Goal: Task Accomplishment & Management: Manage account settings

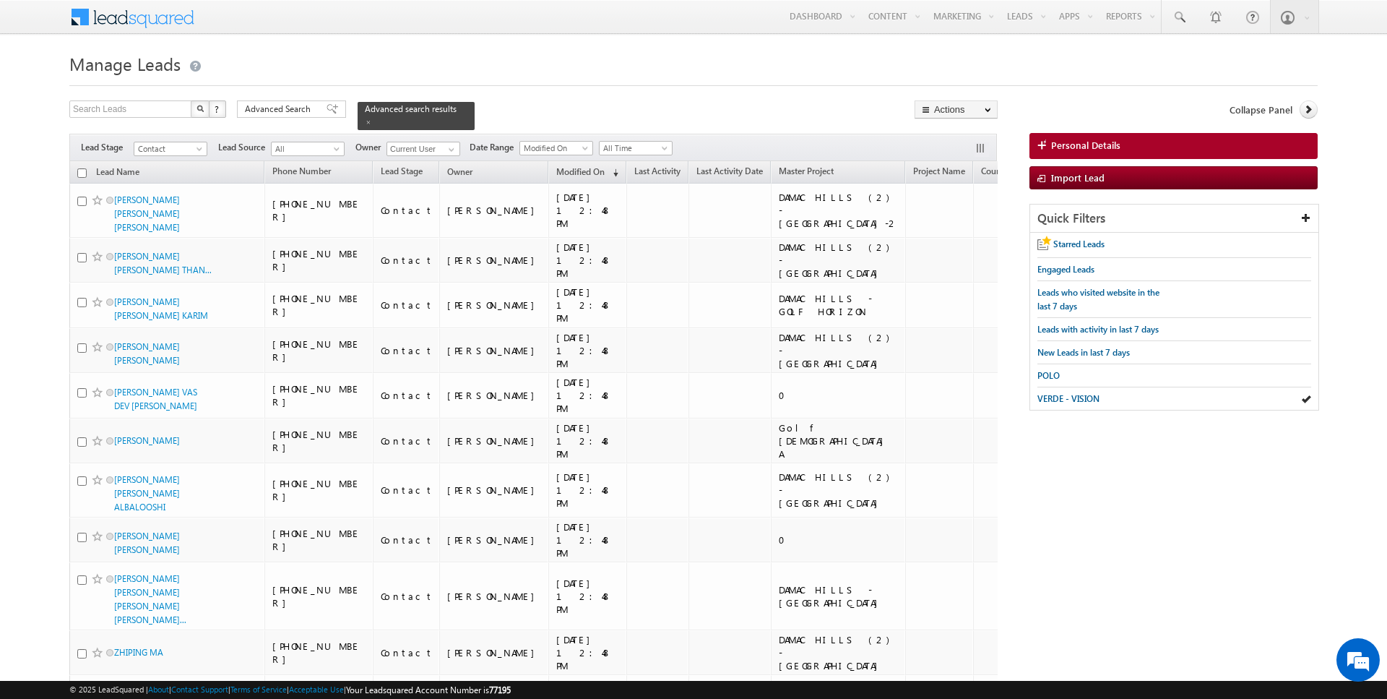
click at [82, 171] on input "checkbox" at bounding box center [81, 172] width 9 height 9
checkbox input "true"
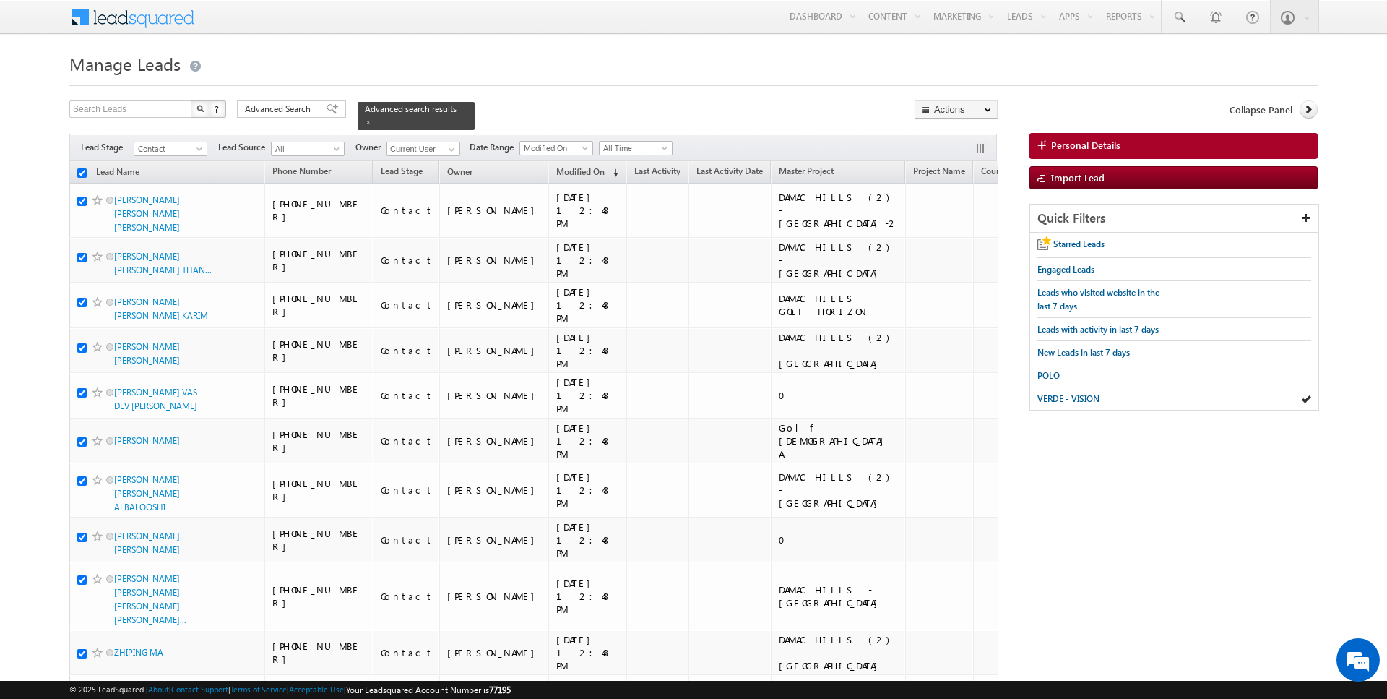
checkbox input "true"
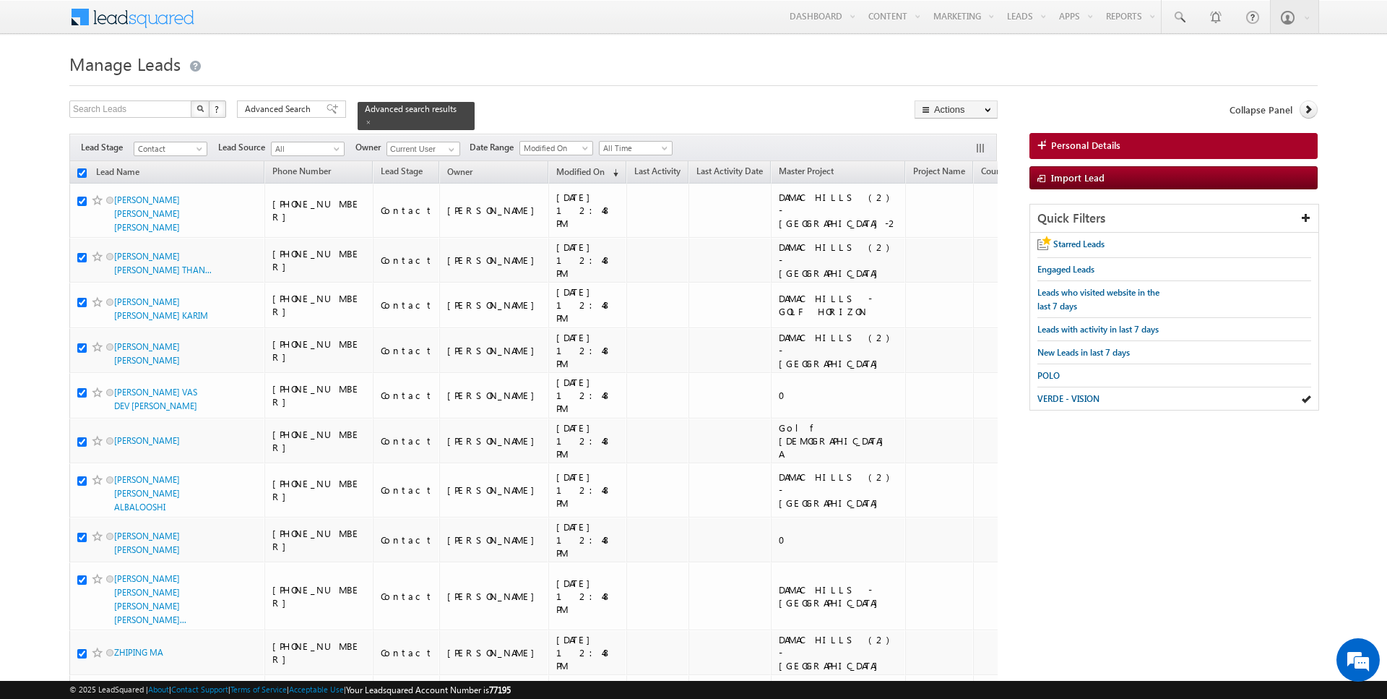
checkbox input "true"
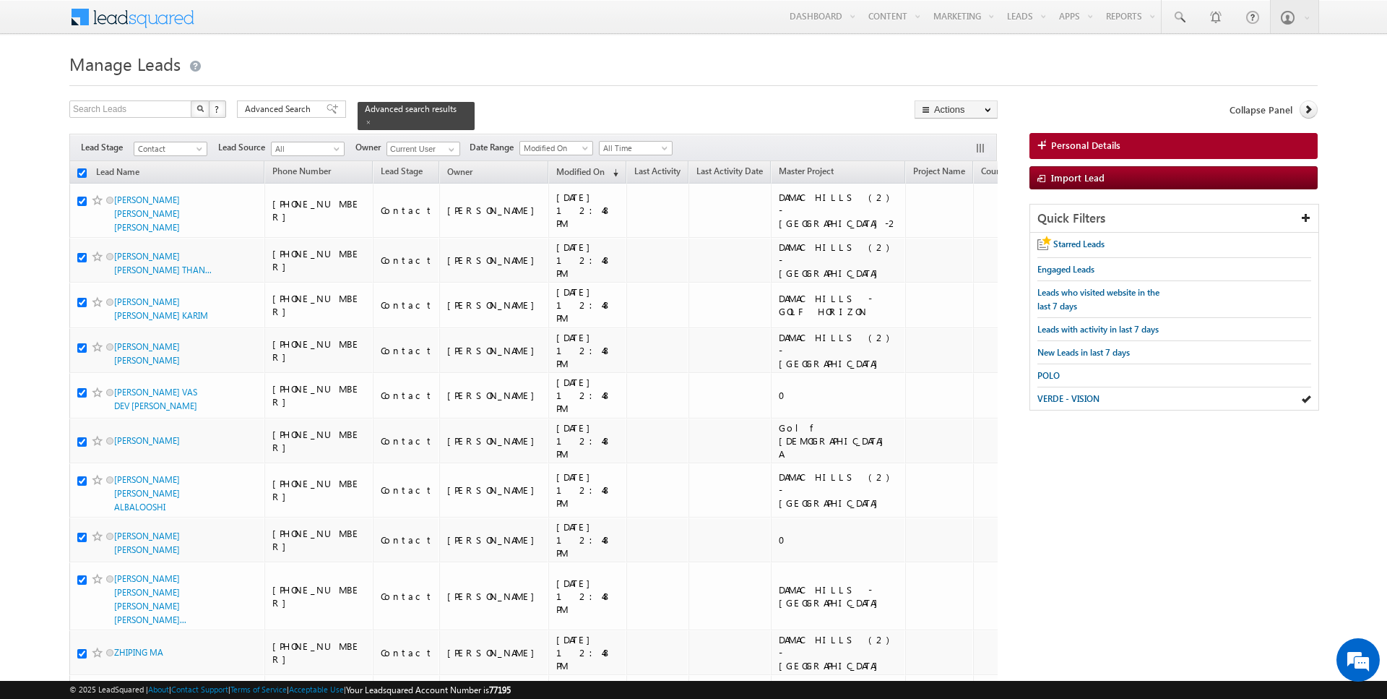
checkbox input "true"
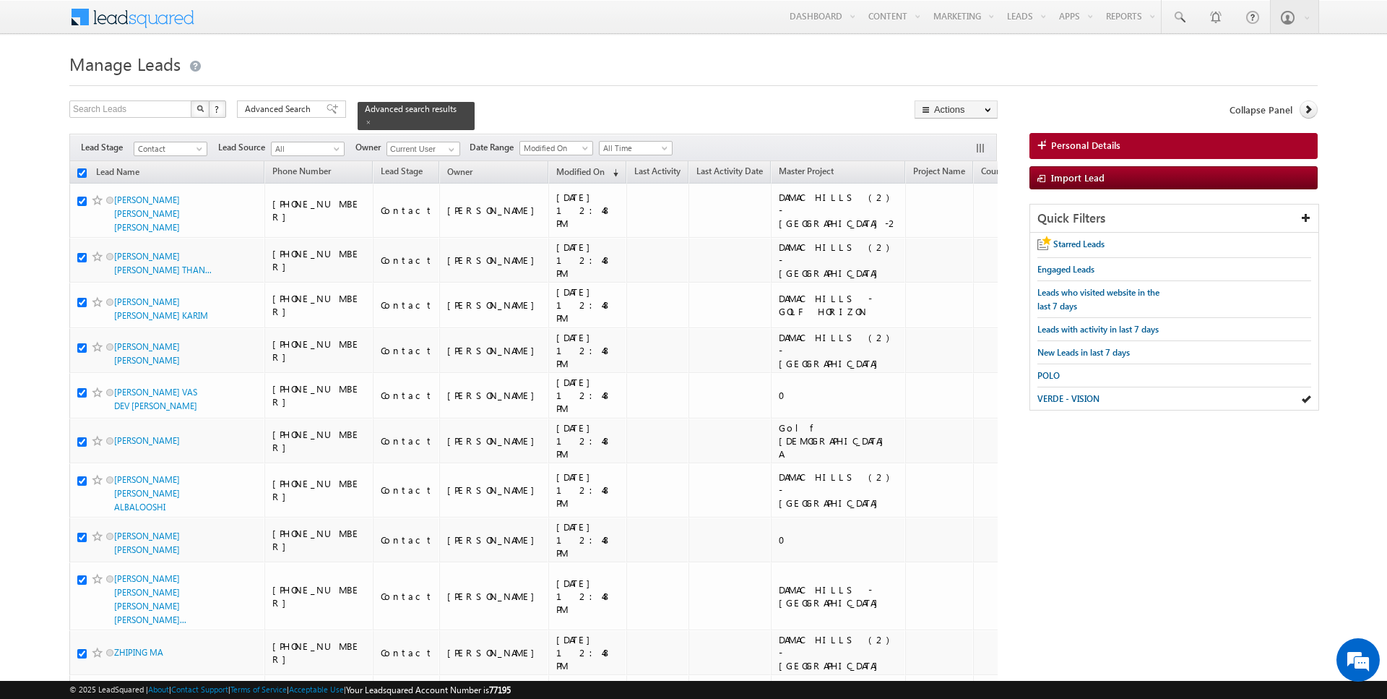
checkbox input "true"
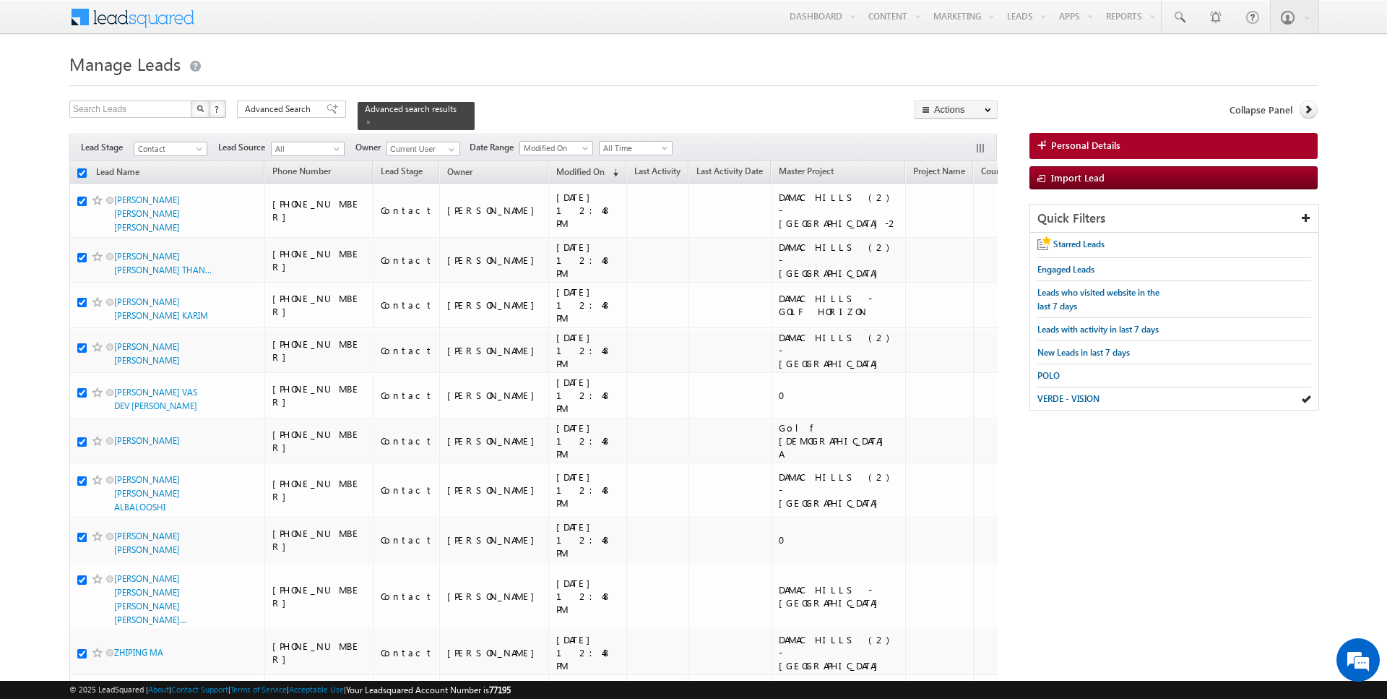
checkbox input "true"
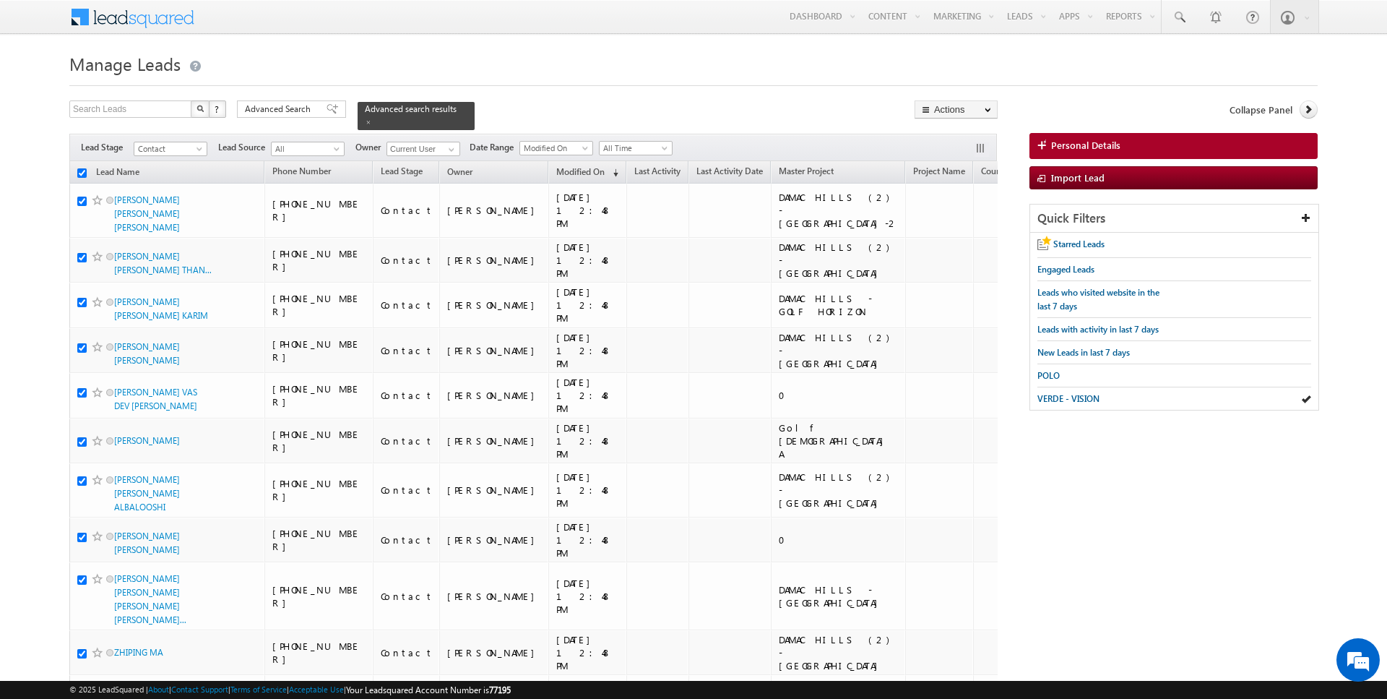
checkbox input "true"
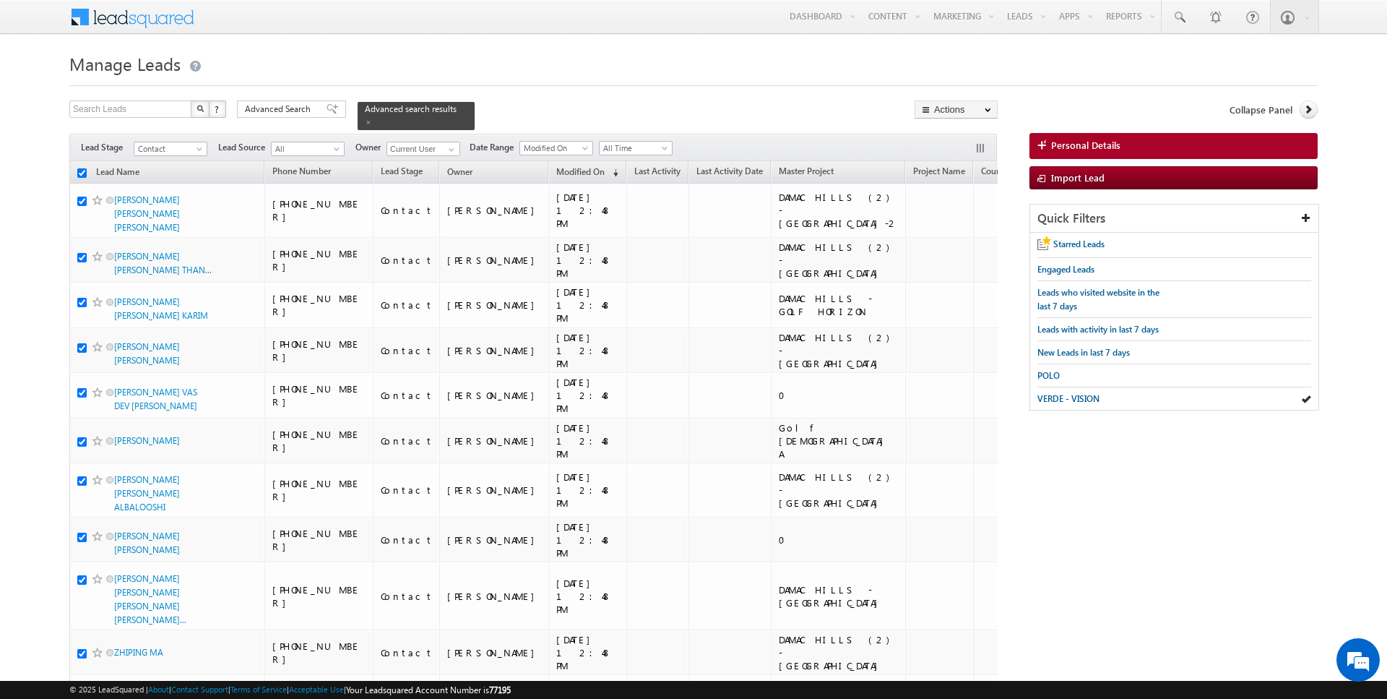
checkbox input "true"
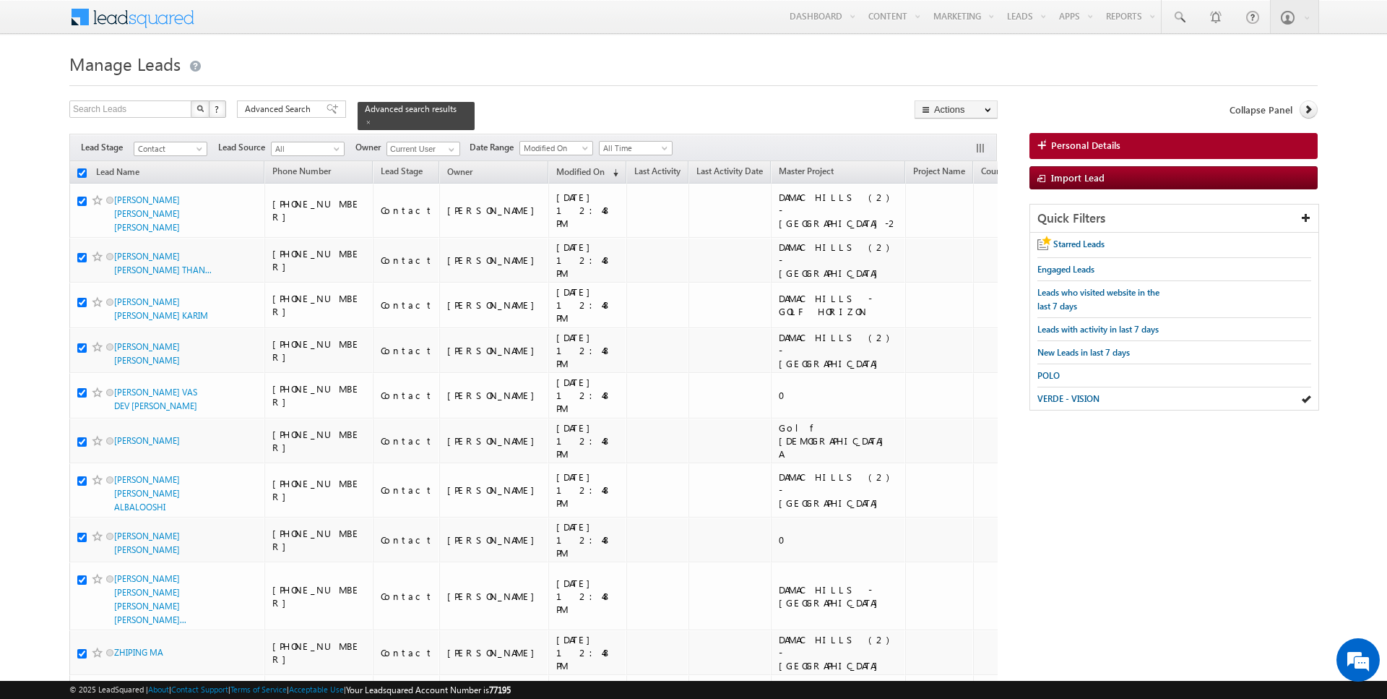
checkbox input "true"
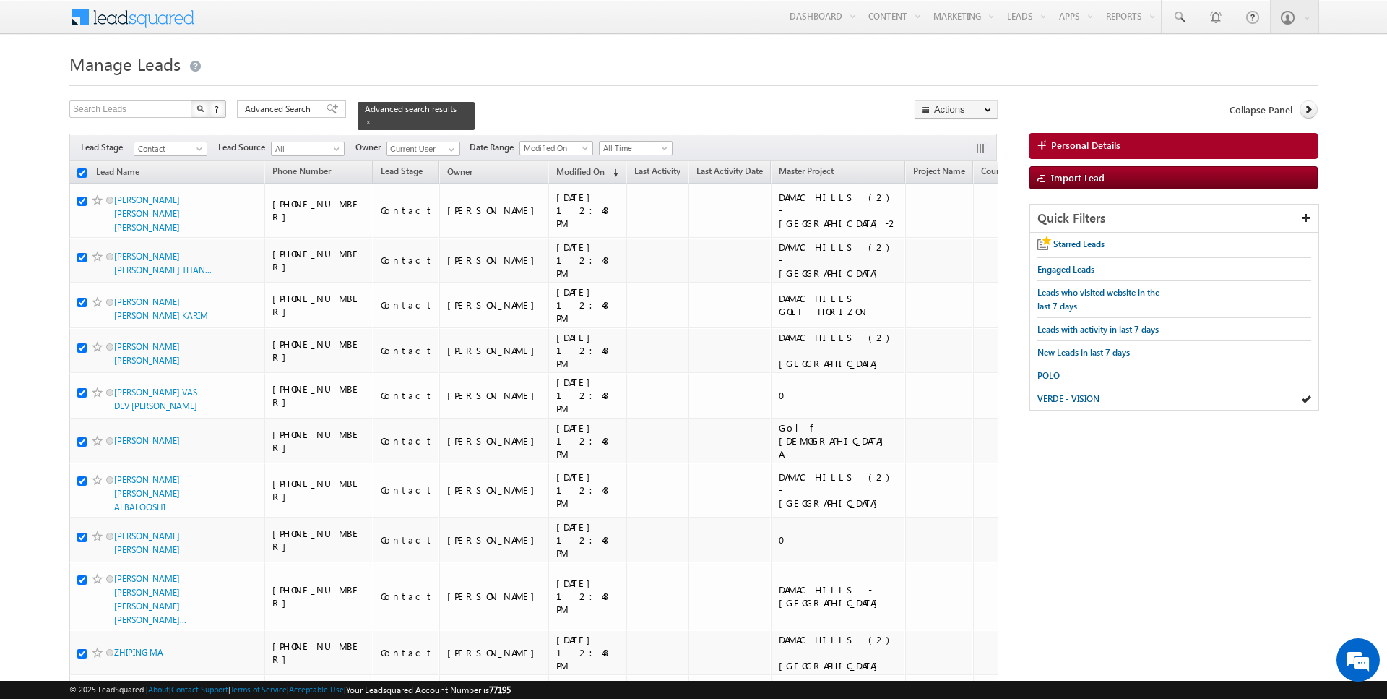
checkbox input "true"
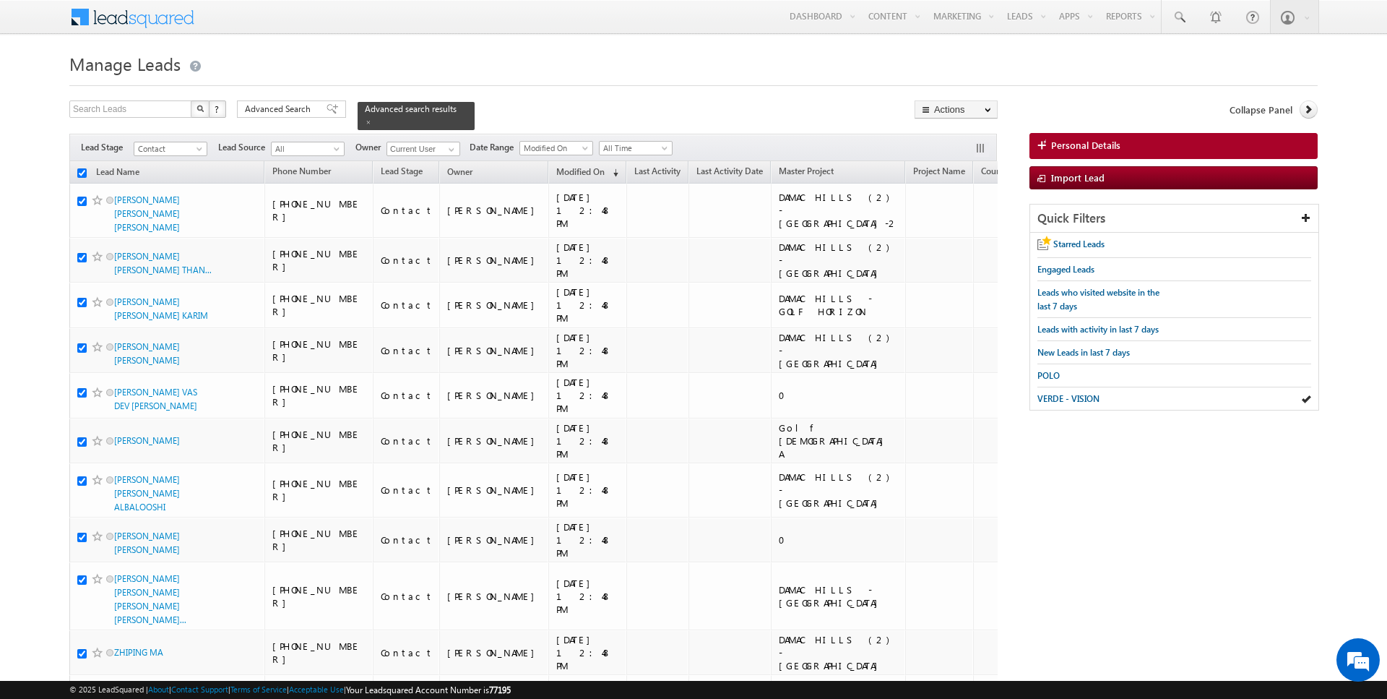
checkbox input "true"
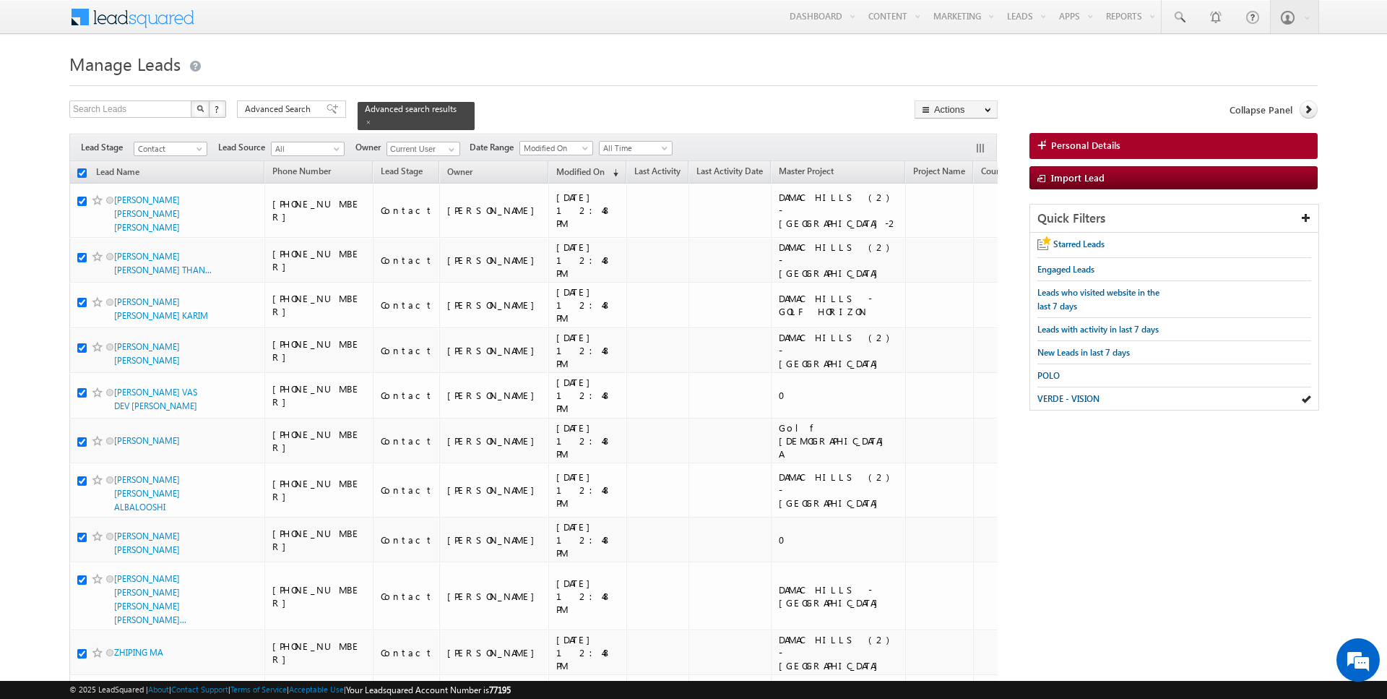
checkbox input "true"
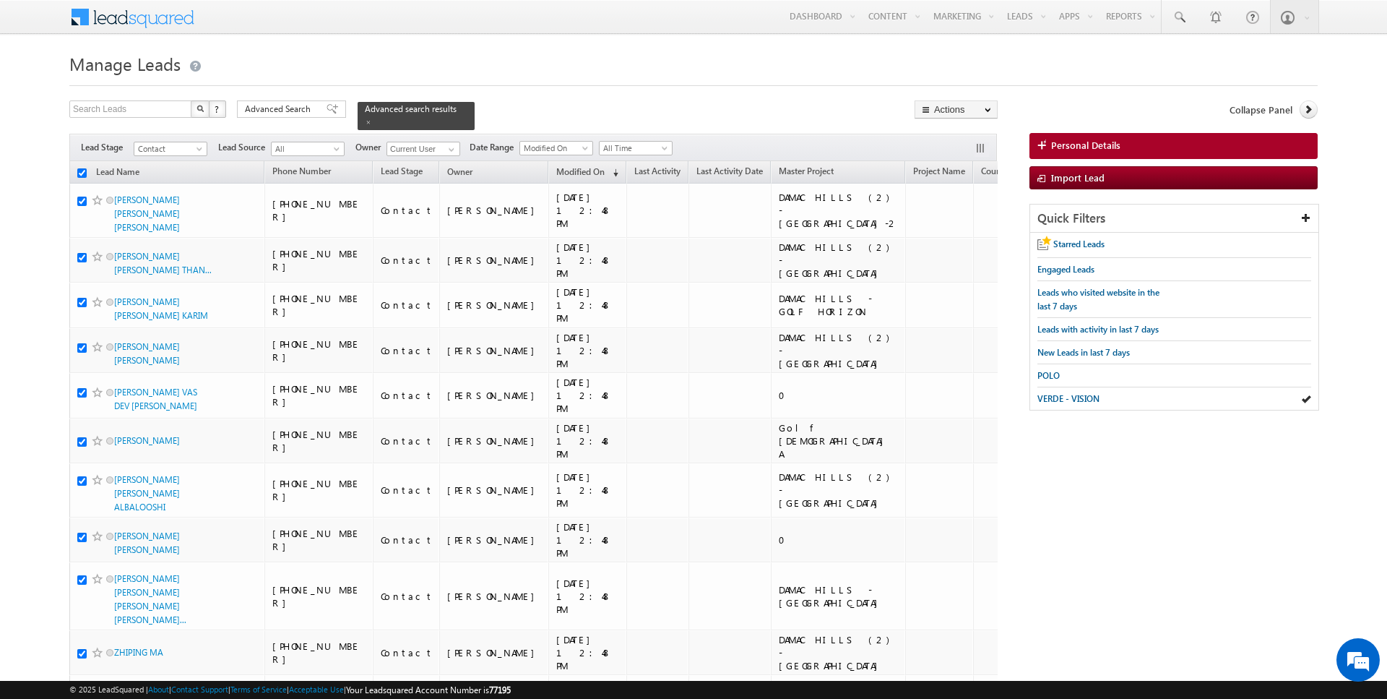
checkbox input "true"
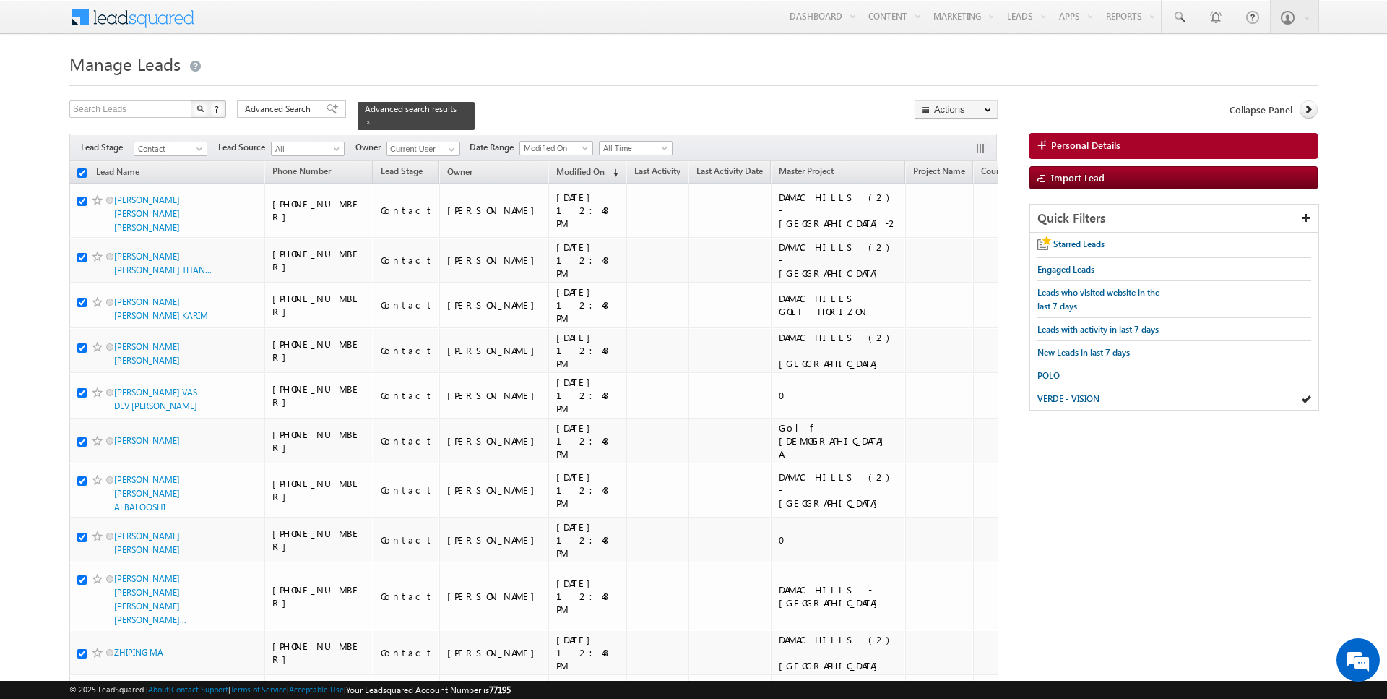
checkbox input "true"
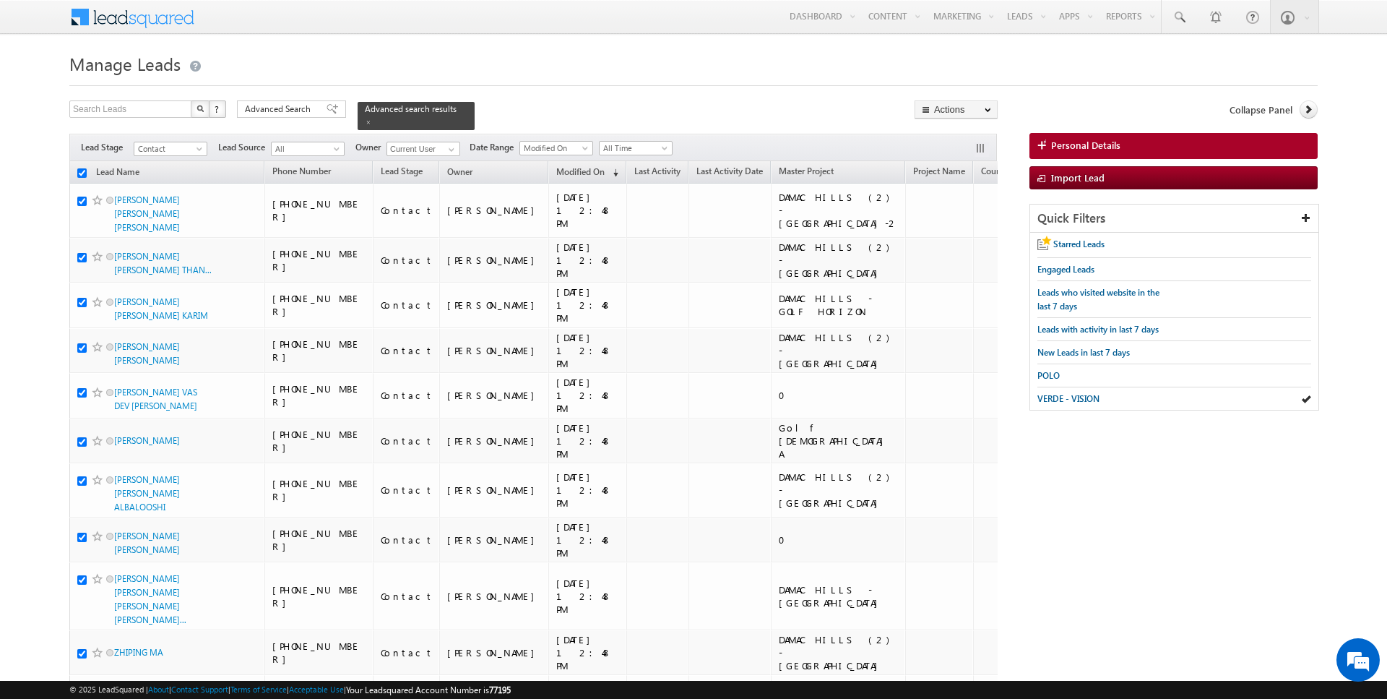
checkbox input "true"
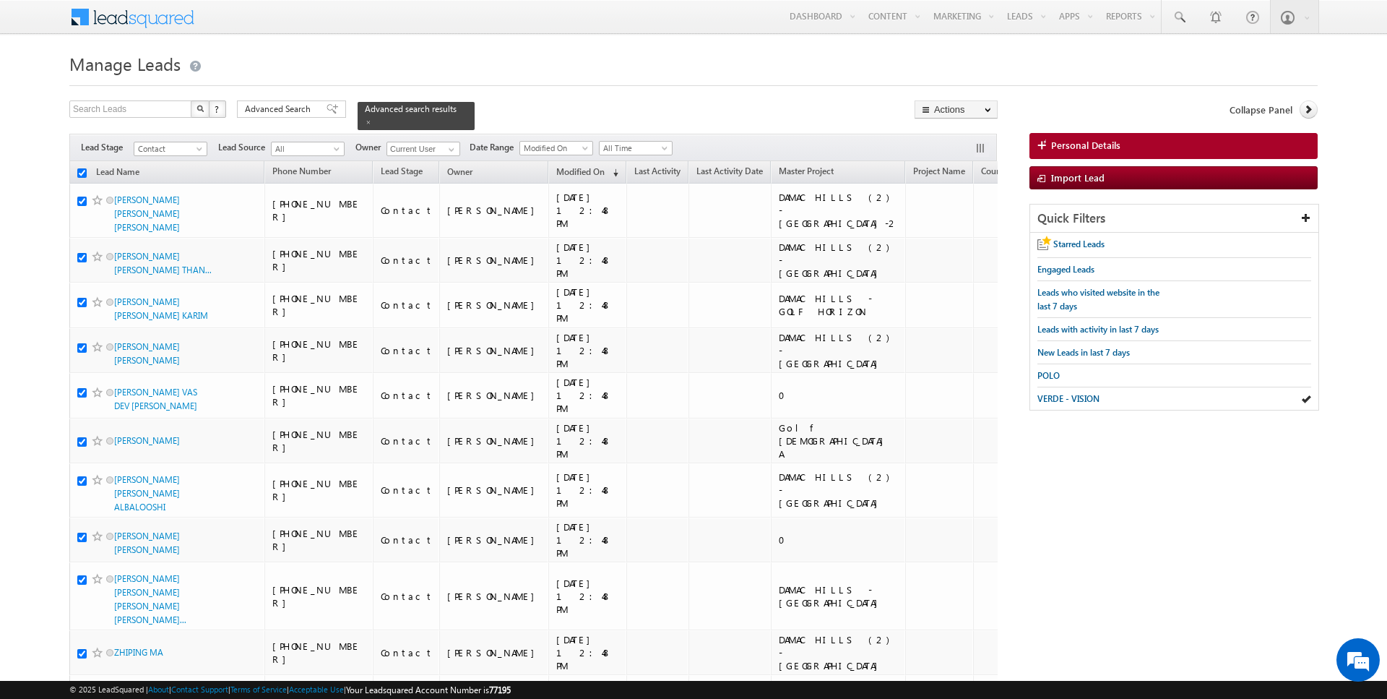
checkbox input "true"
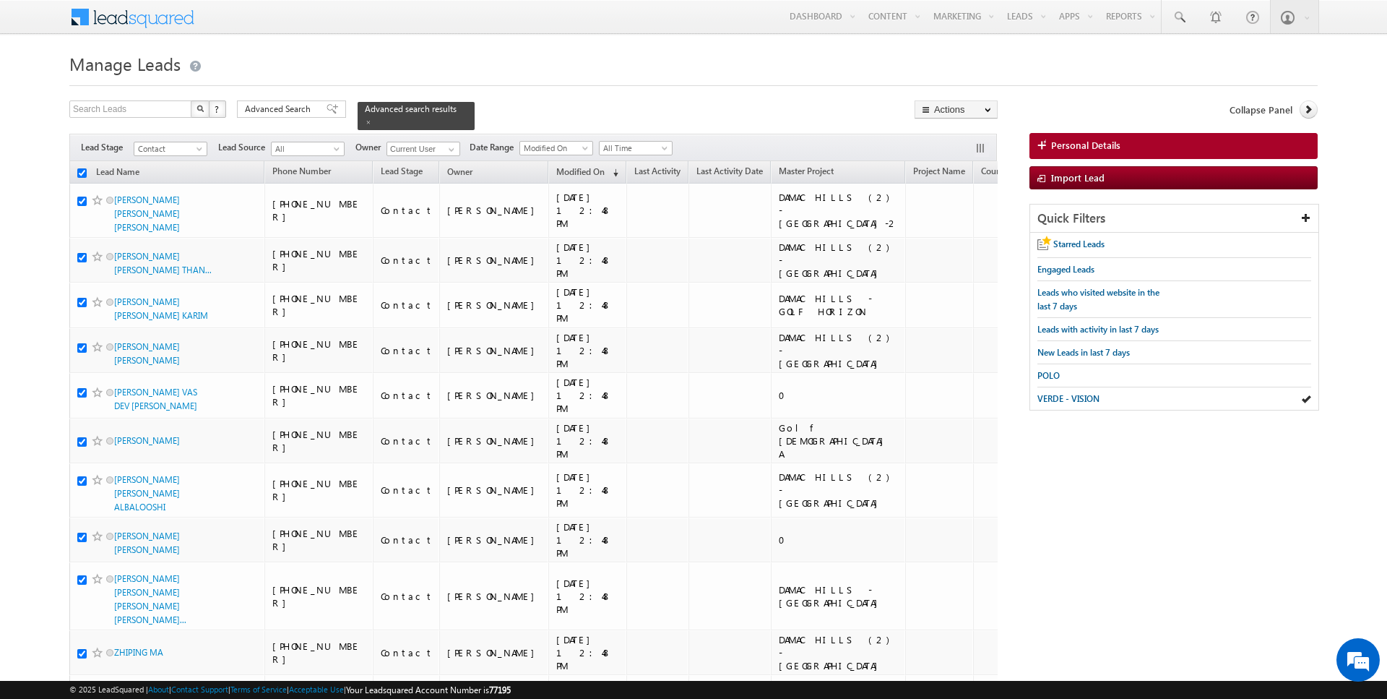
checkbox input "true"
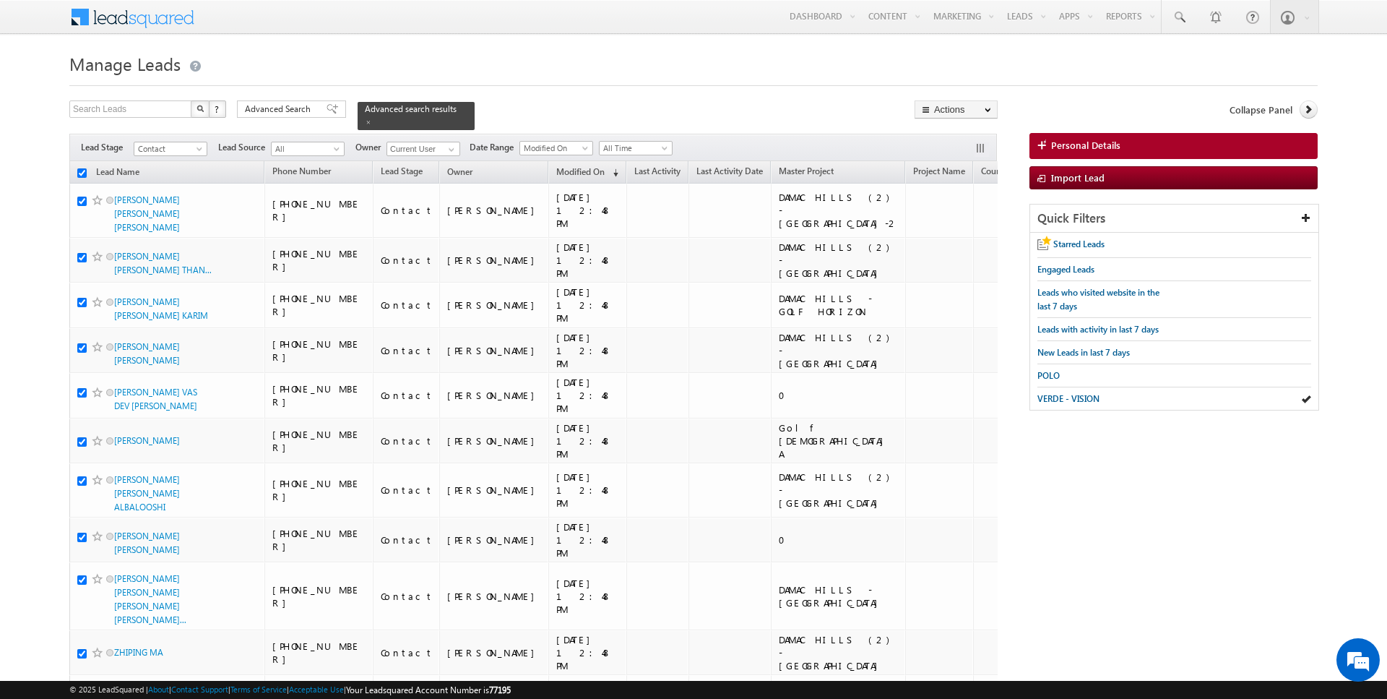
checkbox input "true"
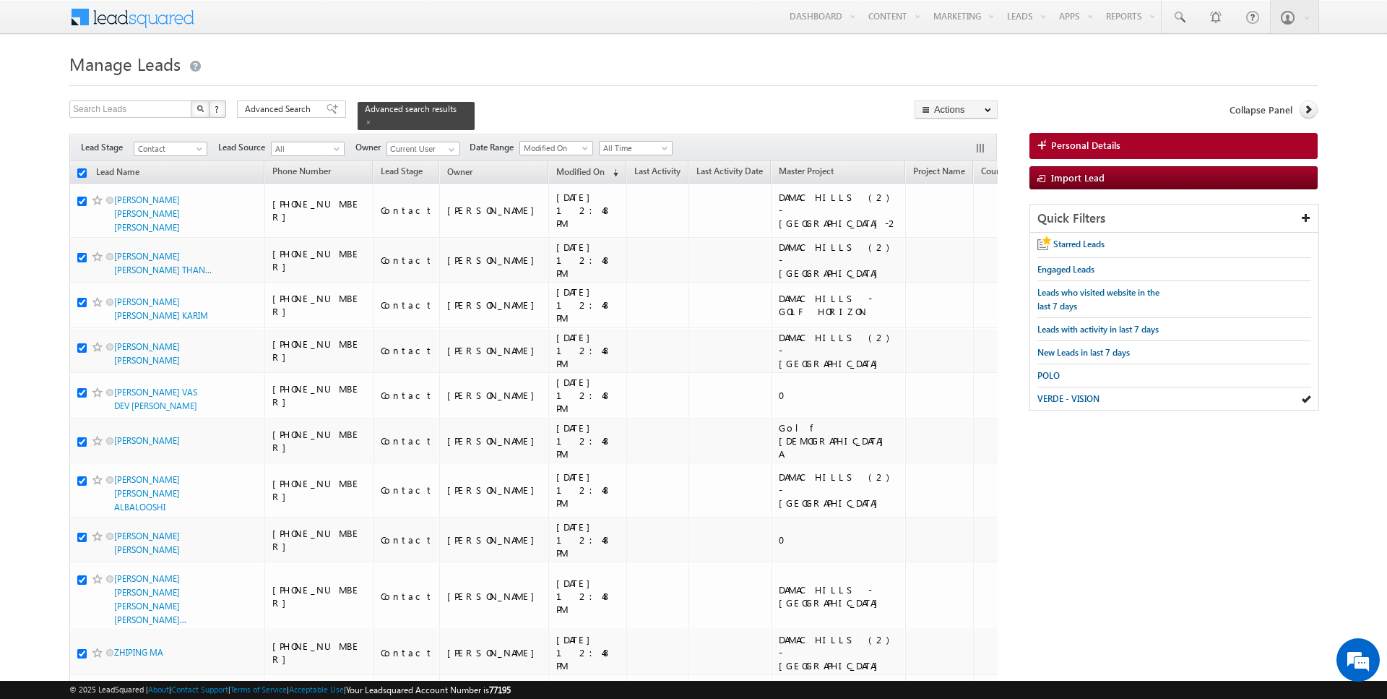
checkbox input "true"
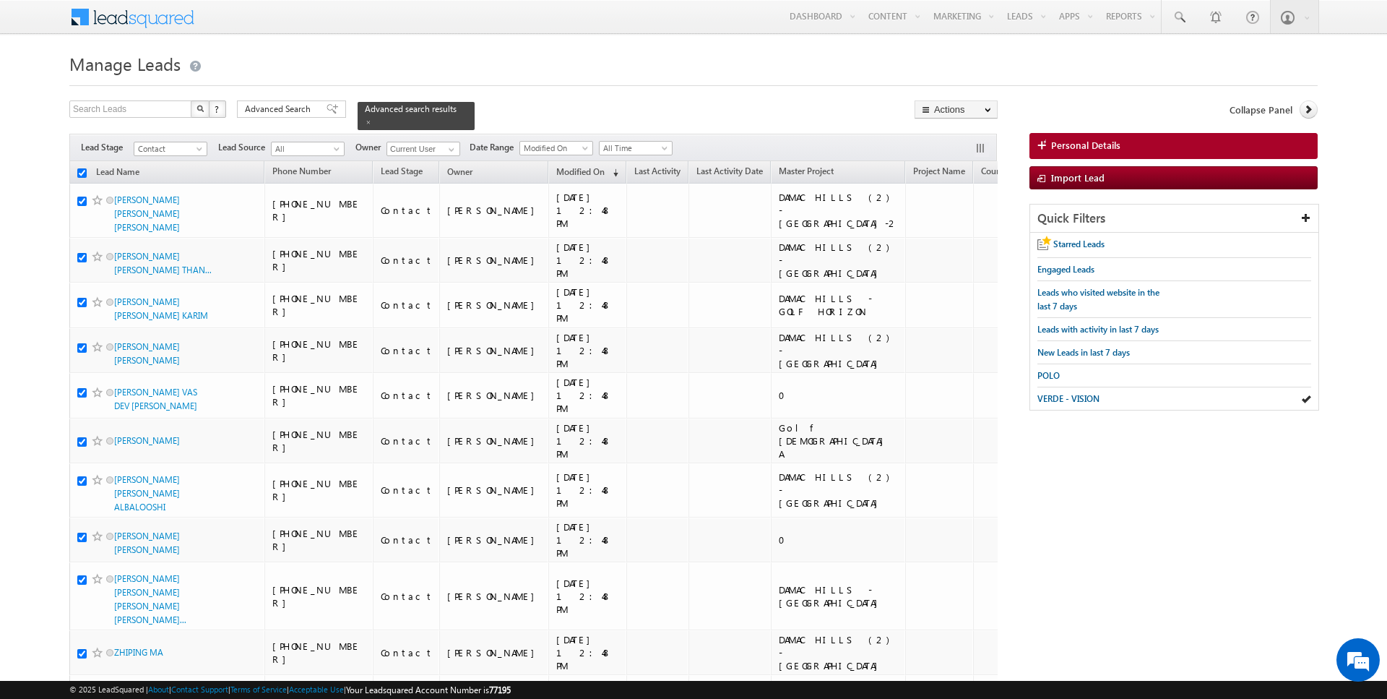
checkbox input "true"
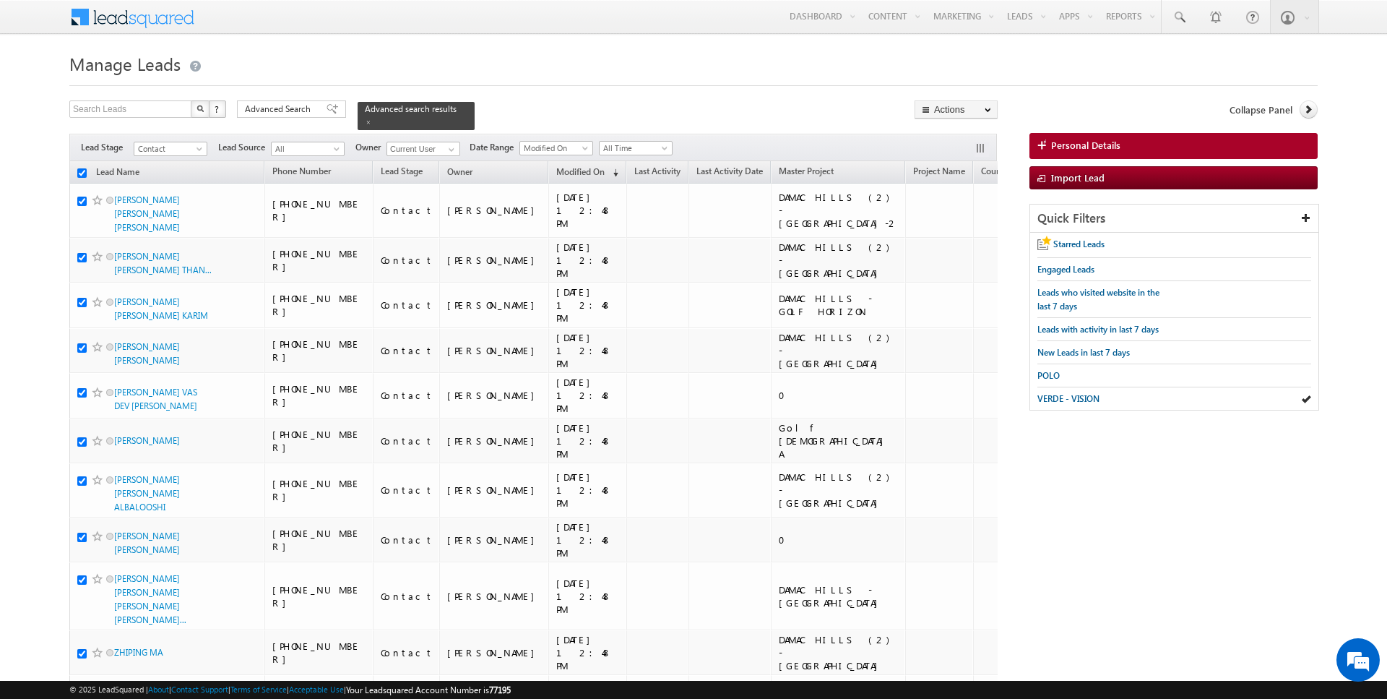
checkbox input "true"
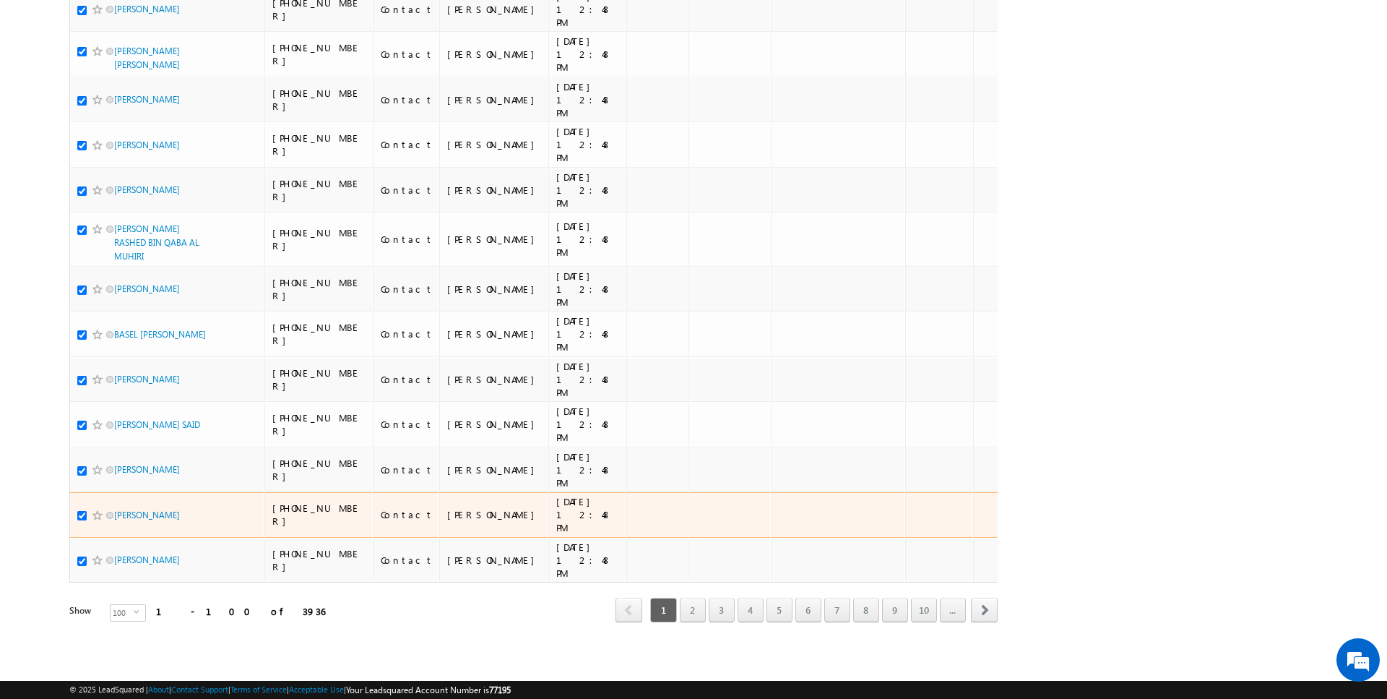
scroll to position [6013, 0]
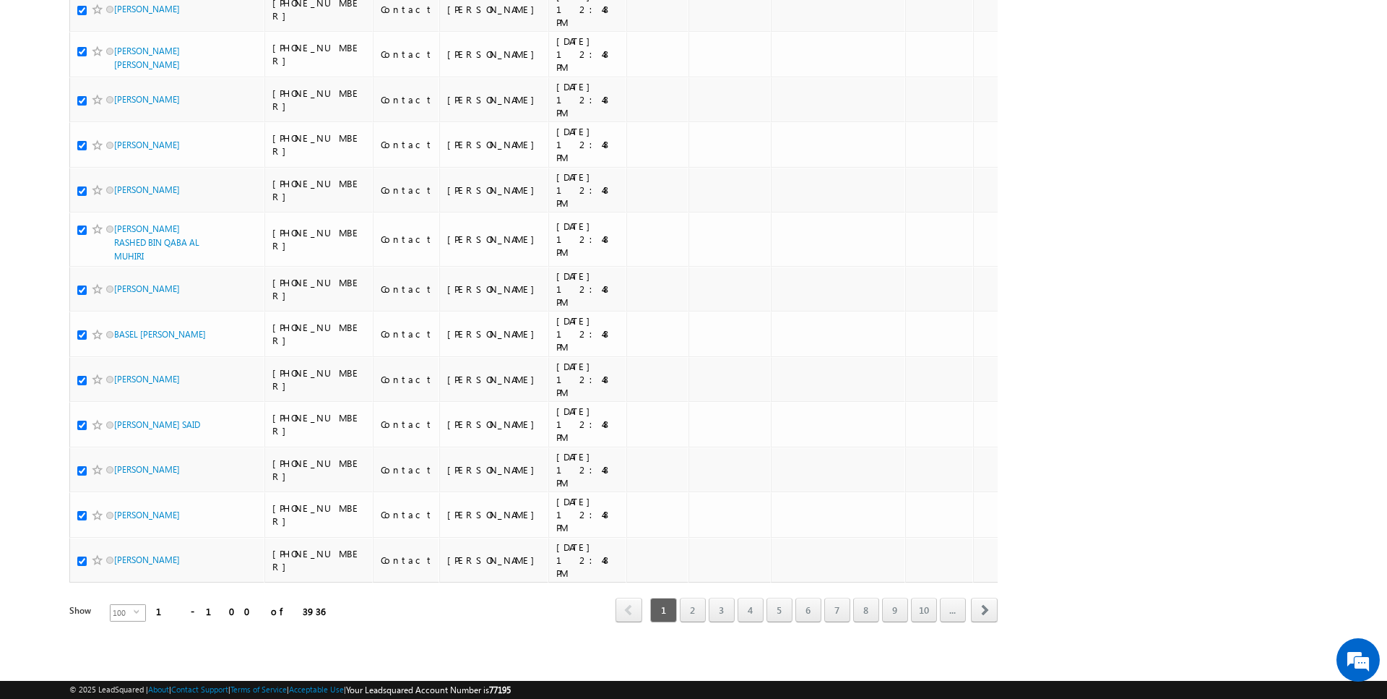
click at [111, 615] on span "100" at bounding box center [122, 613] width 23 height 16
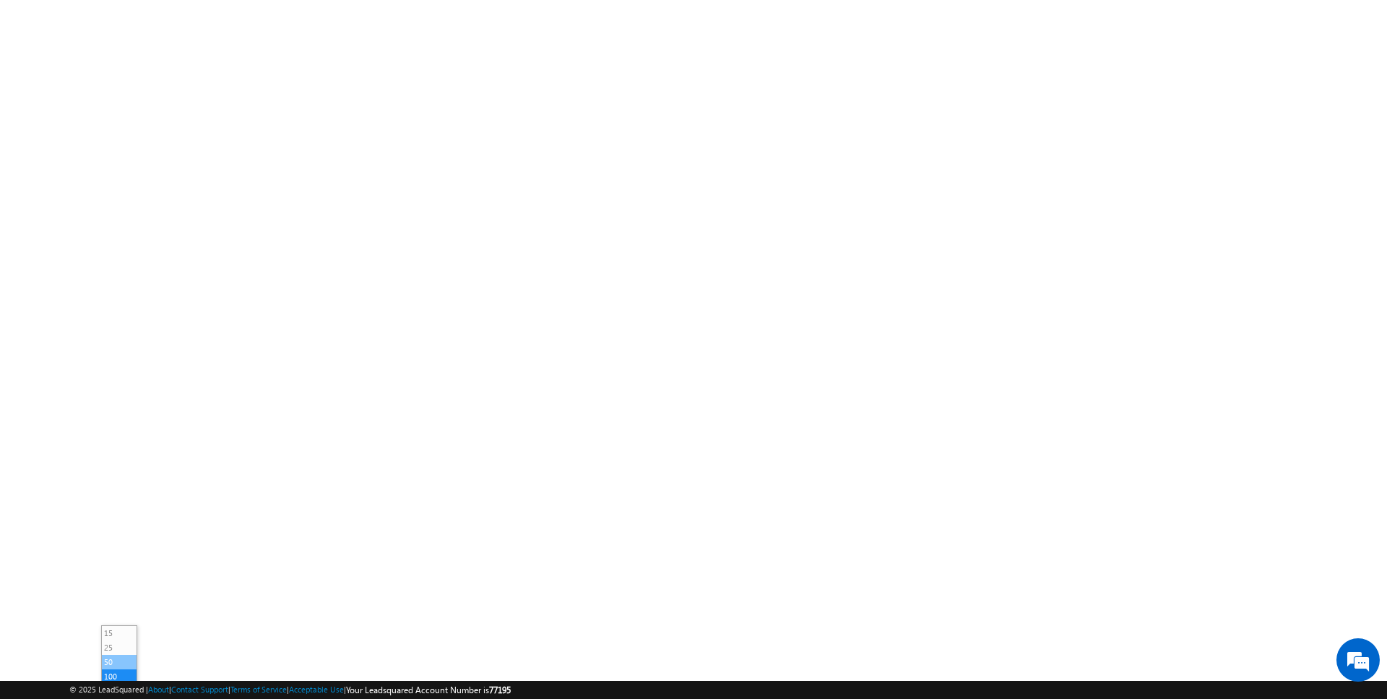
click at [121, 656] on li "50" at bounding box center [119, 662] width 35 height 14
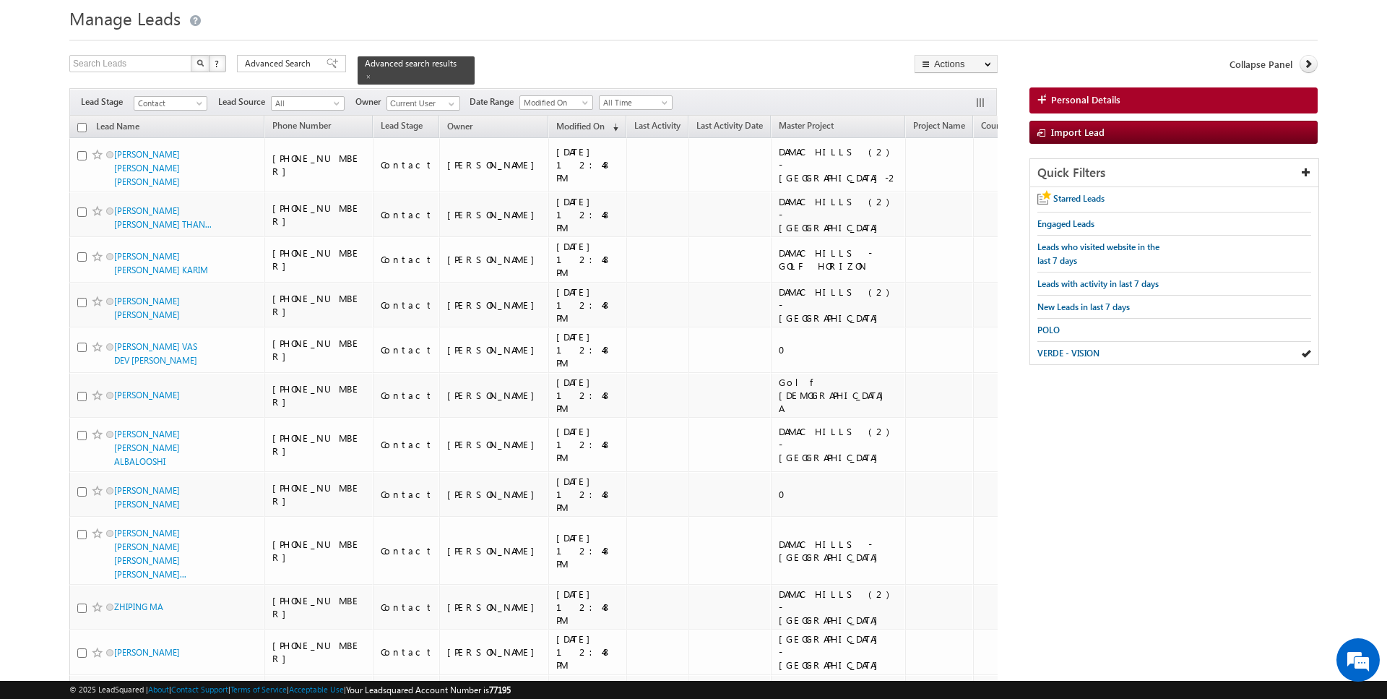
scroll to position [43, 0]
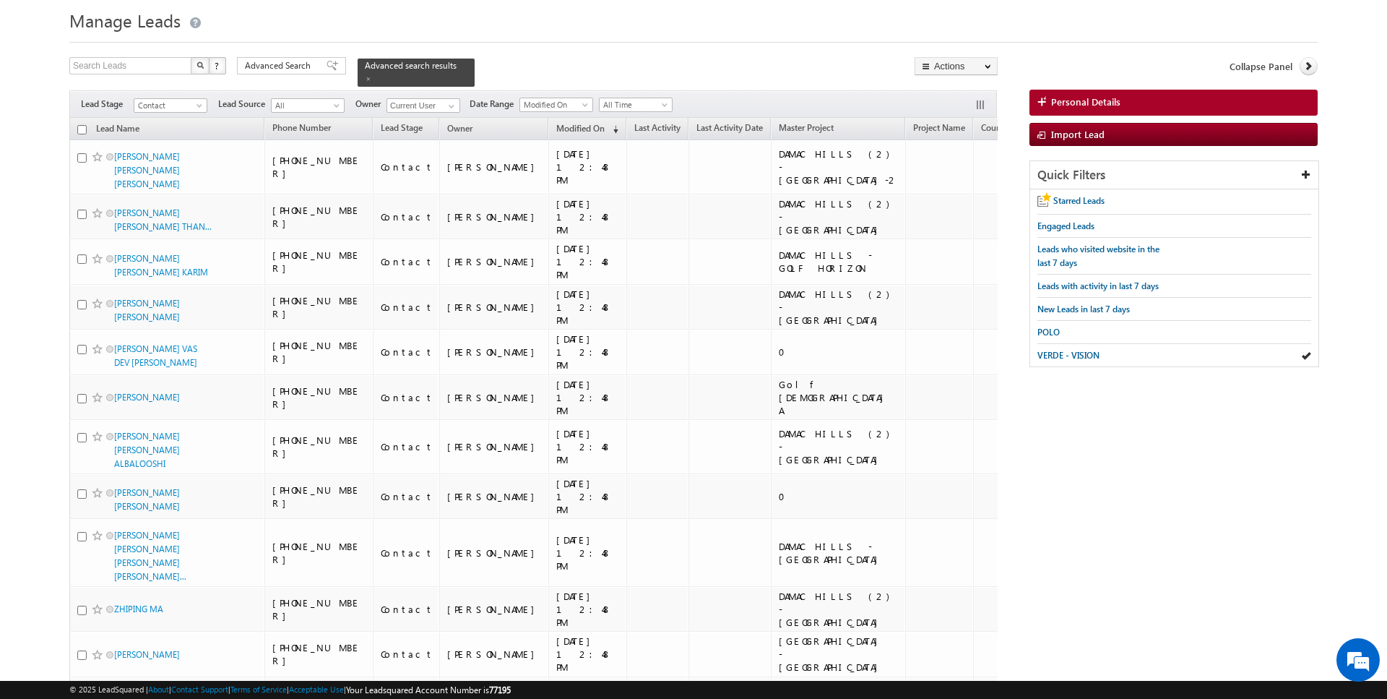
click at [82, 127] on input "checkbox" at bounding box center [81, 129] width 9 height 9
checkbox input "true"
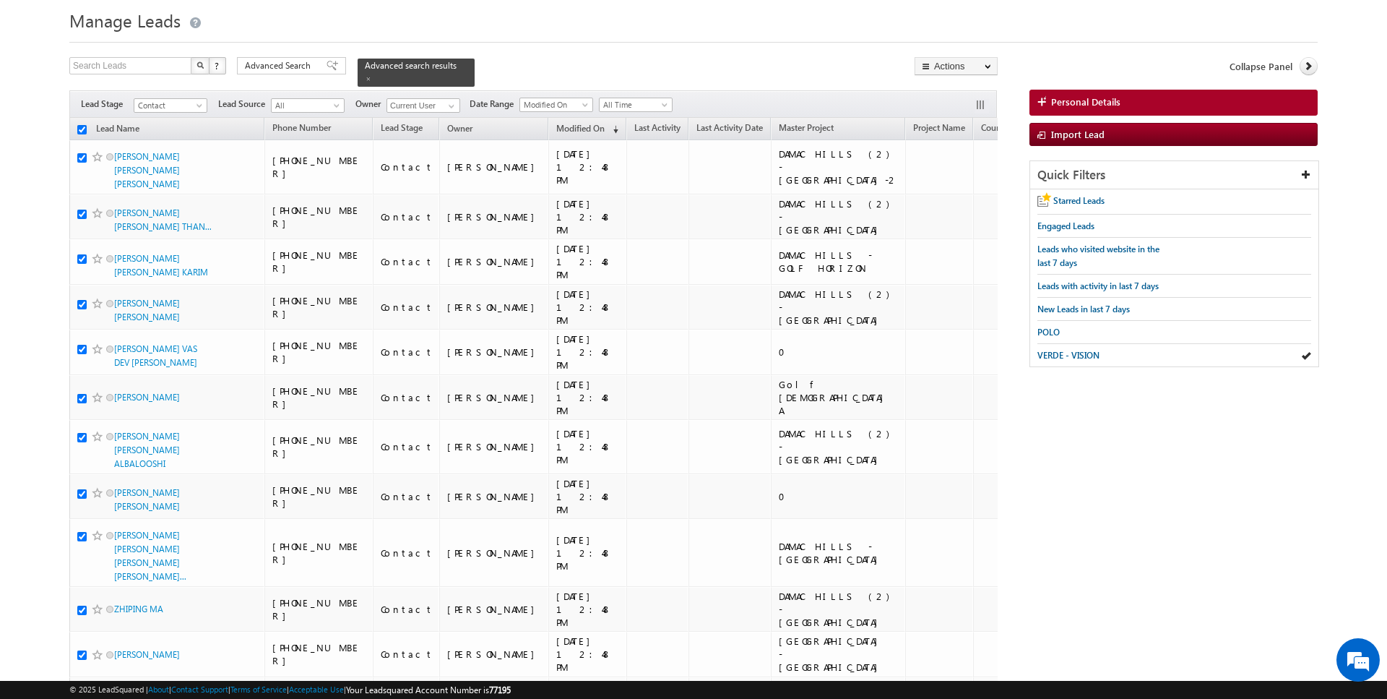
checkbox input "true"
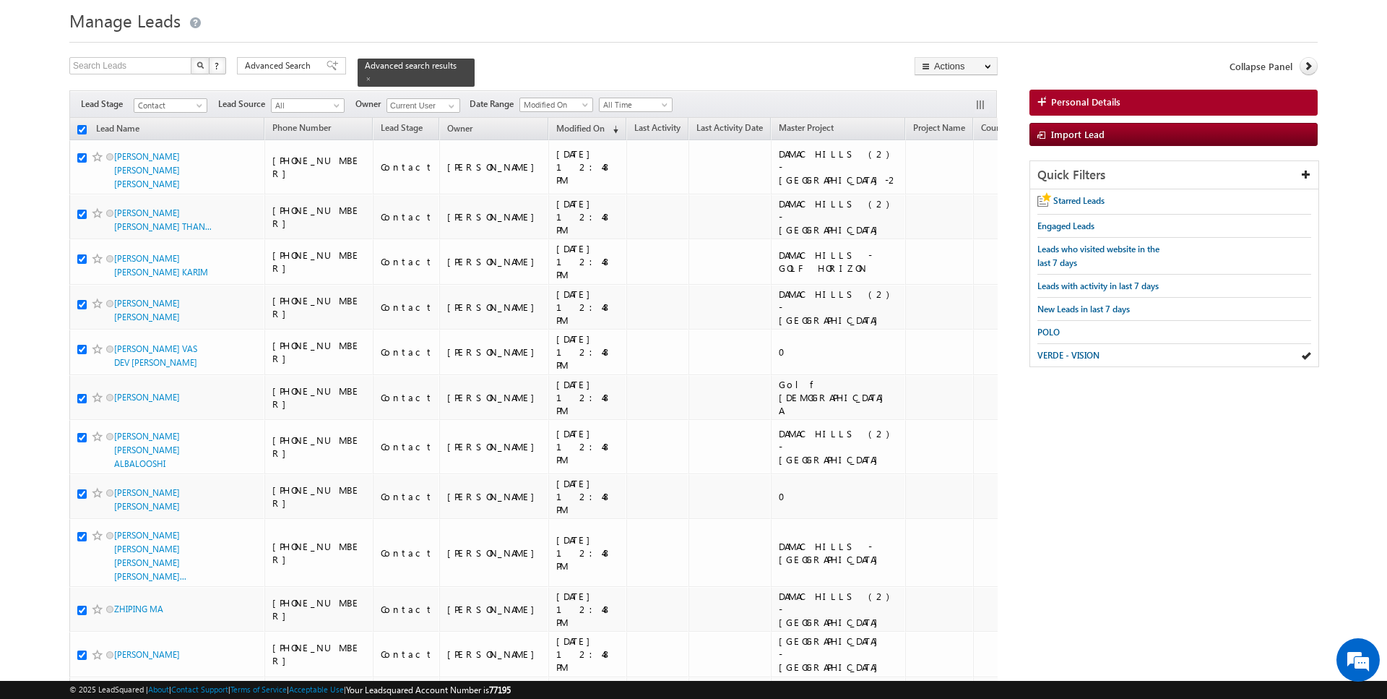
checkbox input "true"
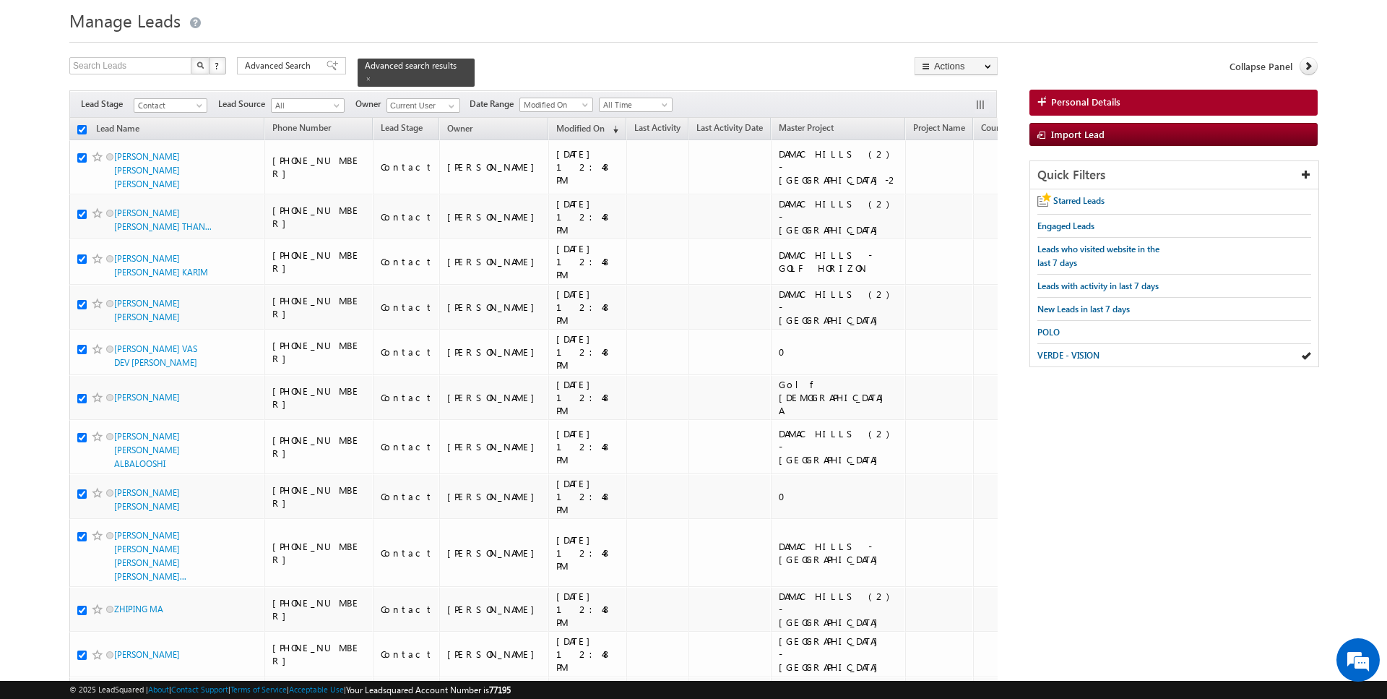
checkbox input "true"
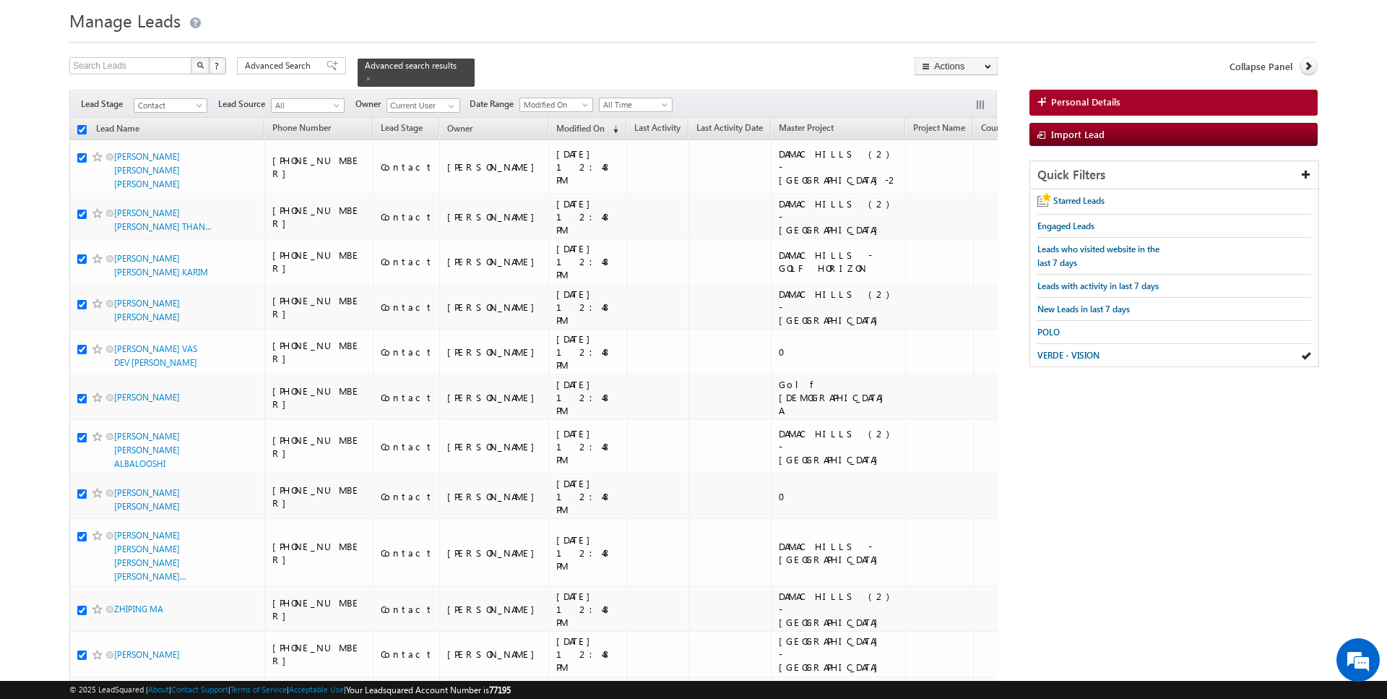
checkbox input "true"
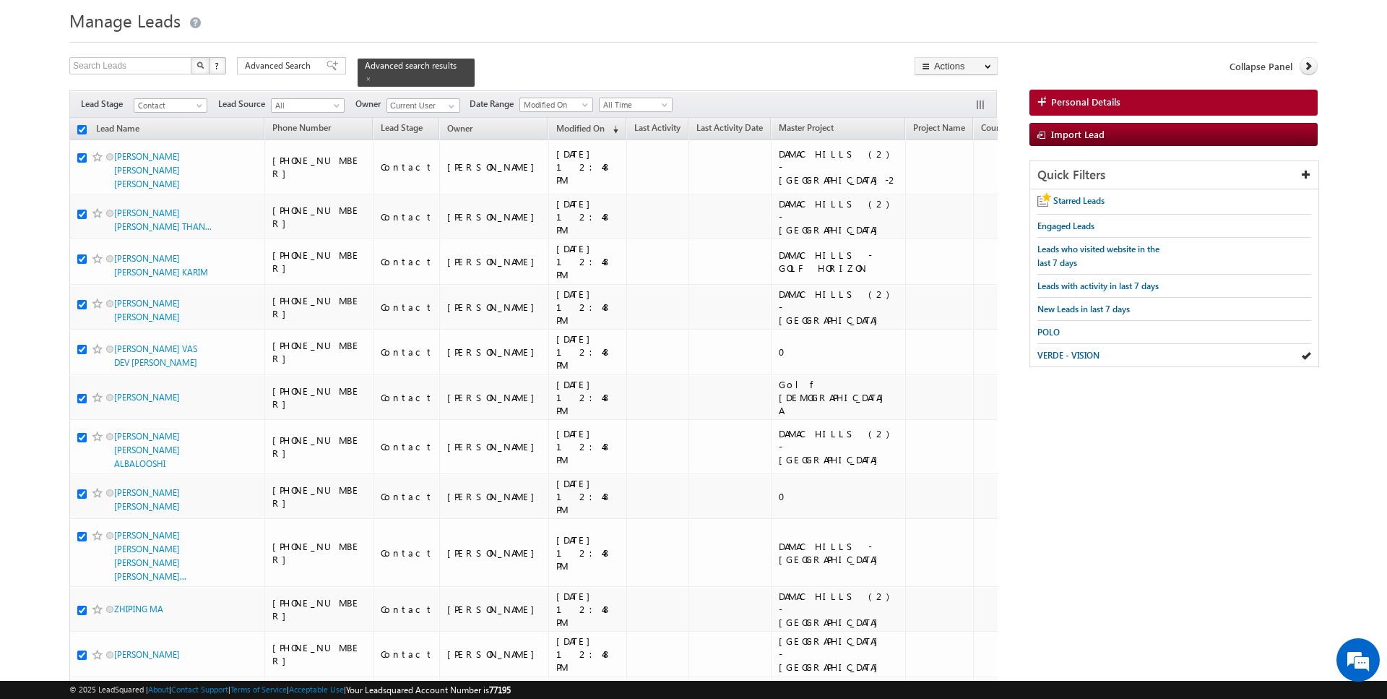
checkbox input "true"
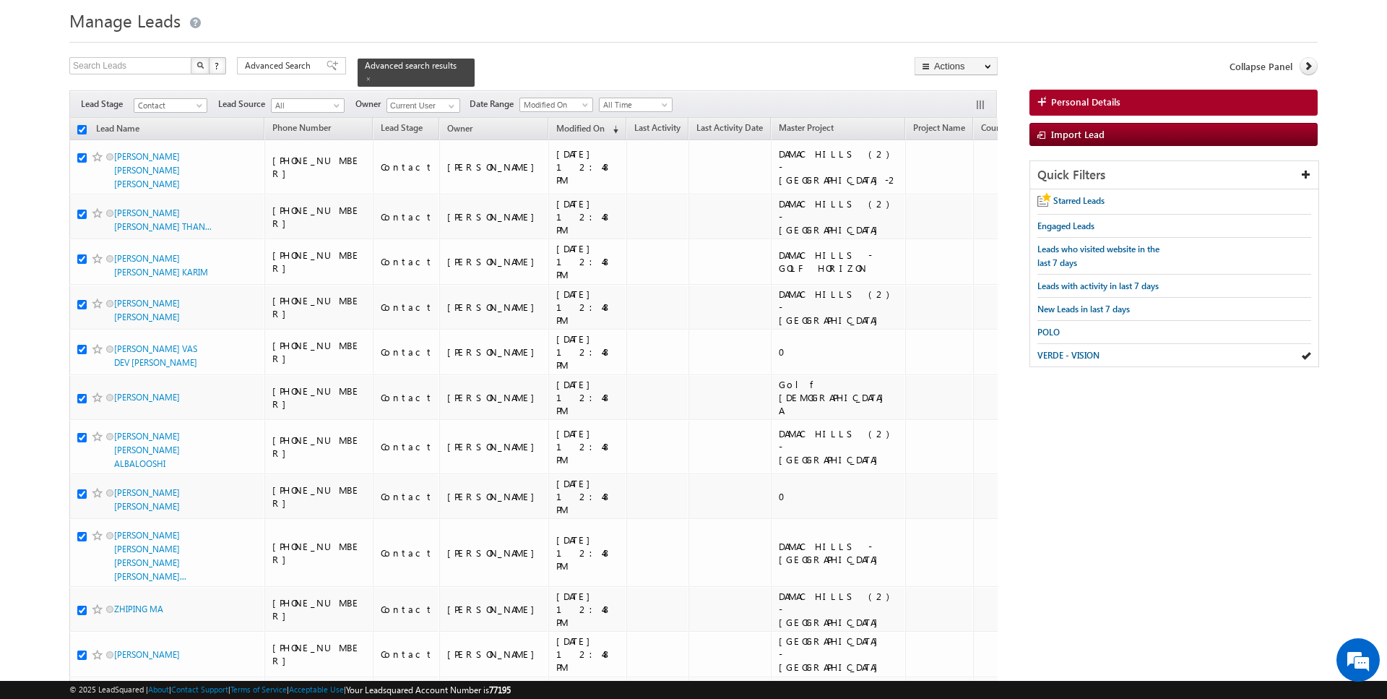
checkbox input "true"
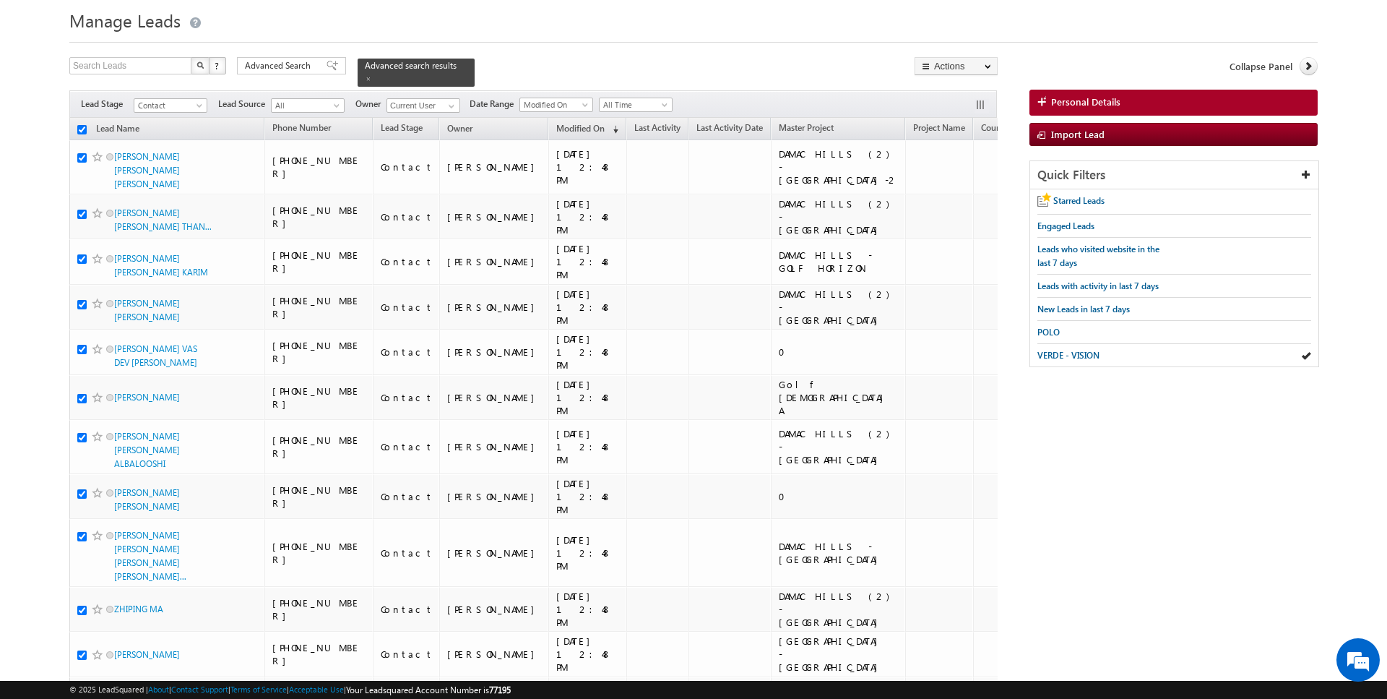
checkbox input "true"
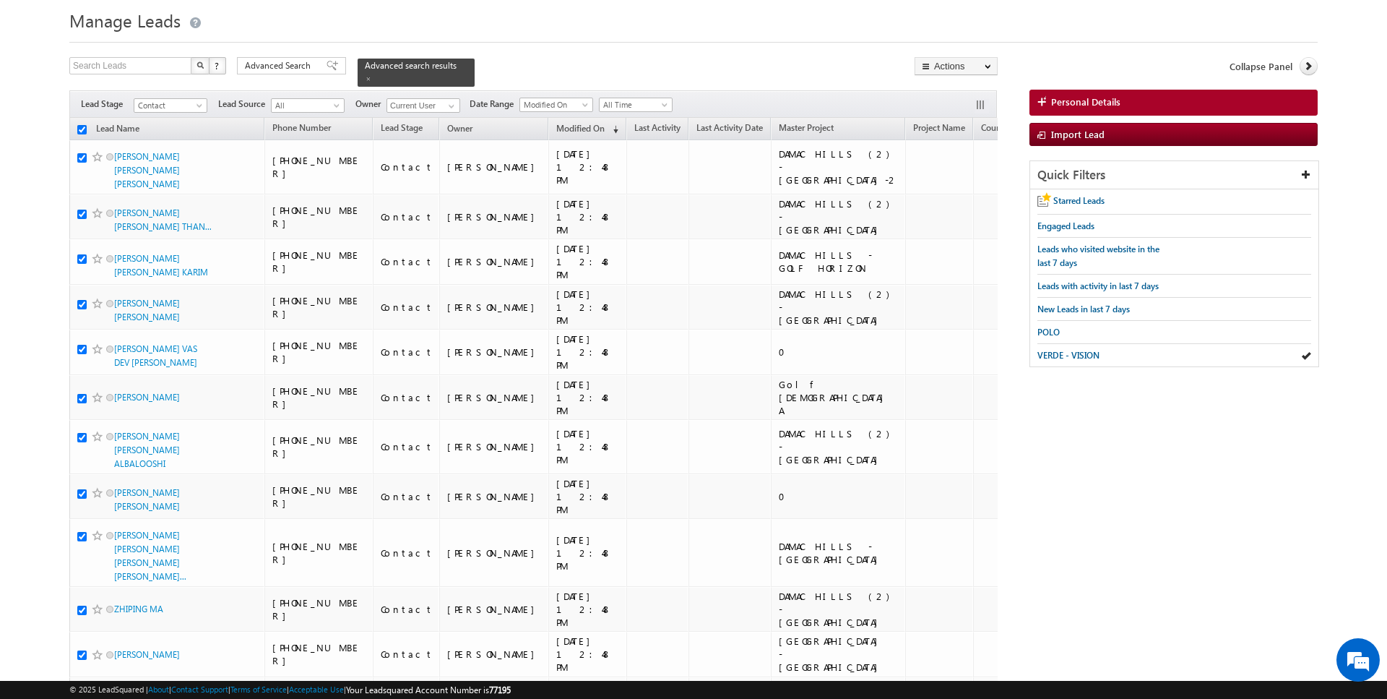
checkbox input "true"
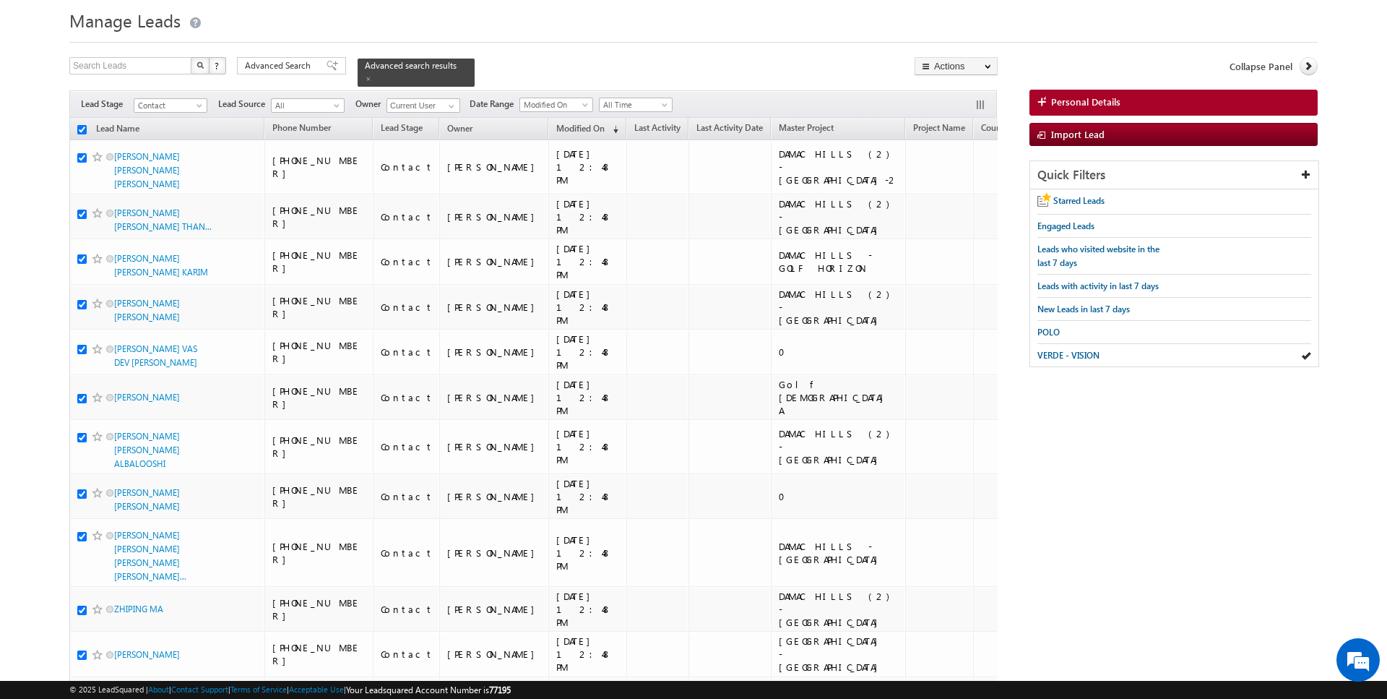
checkbox input "true"
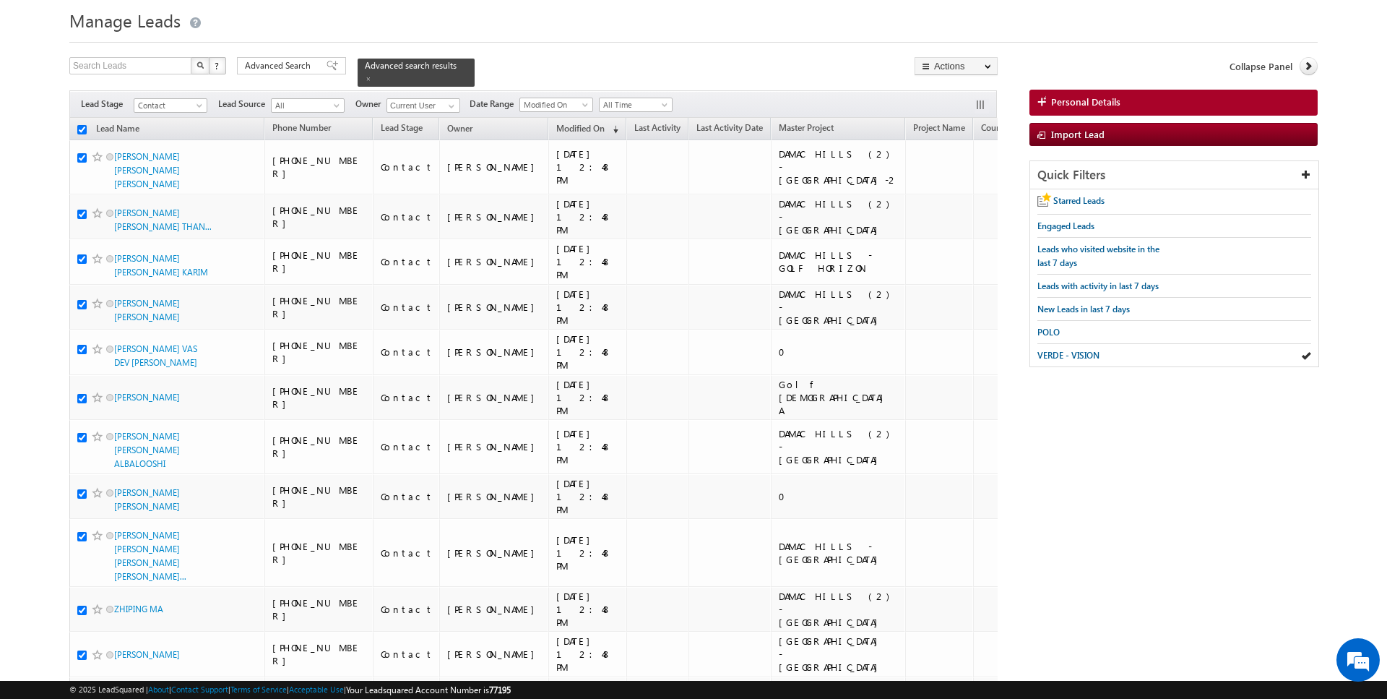
checkbox input "true"
click at [953, 185] on link "Change Owner" at bounding box center [956, 190] width 82 height 17
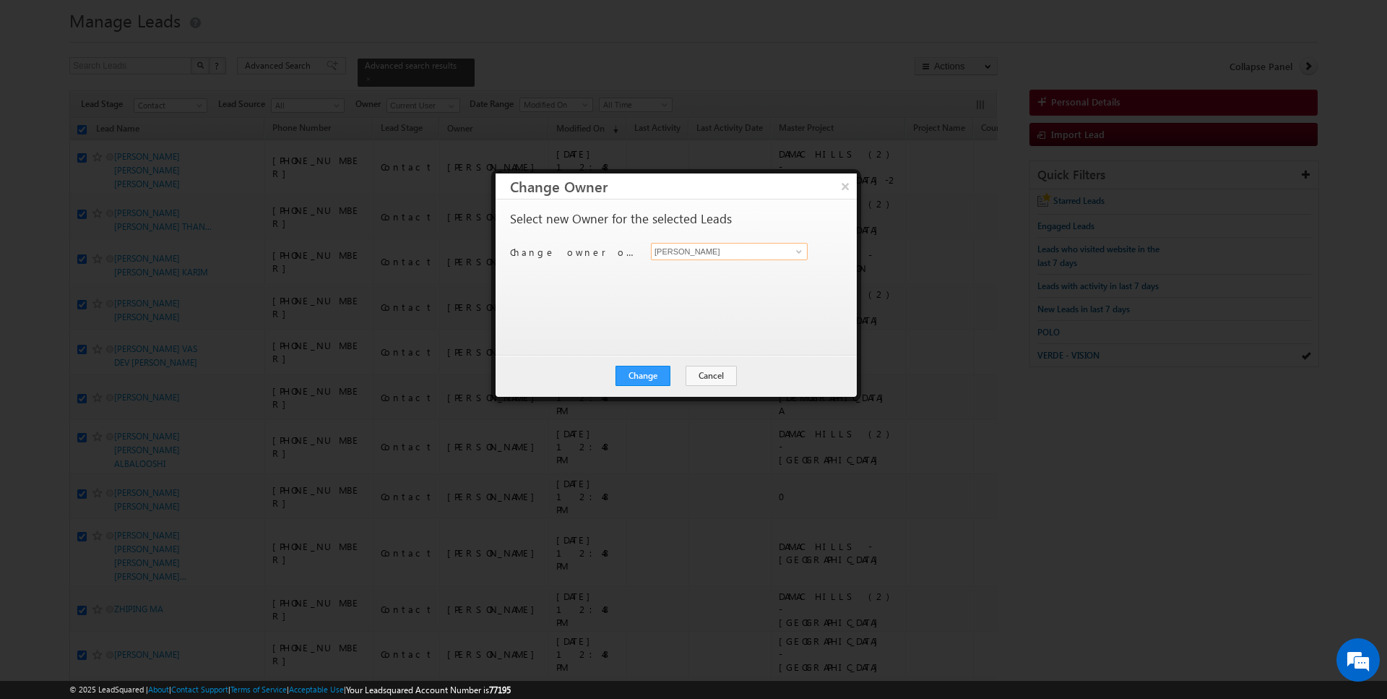
click at [706, 250] on input "[PERSON_NAME]" at bounding box center [729, 251] width 157 height 17
type input "Kartik Sharma"
click at [650, 372] on button "Change" at bounding box center [643, 376] width 55 height 20
click at [676, 374] on button "Close" at bounding box center [678, 376] width 46 height 20
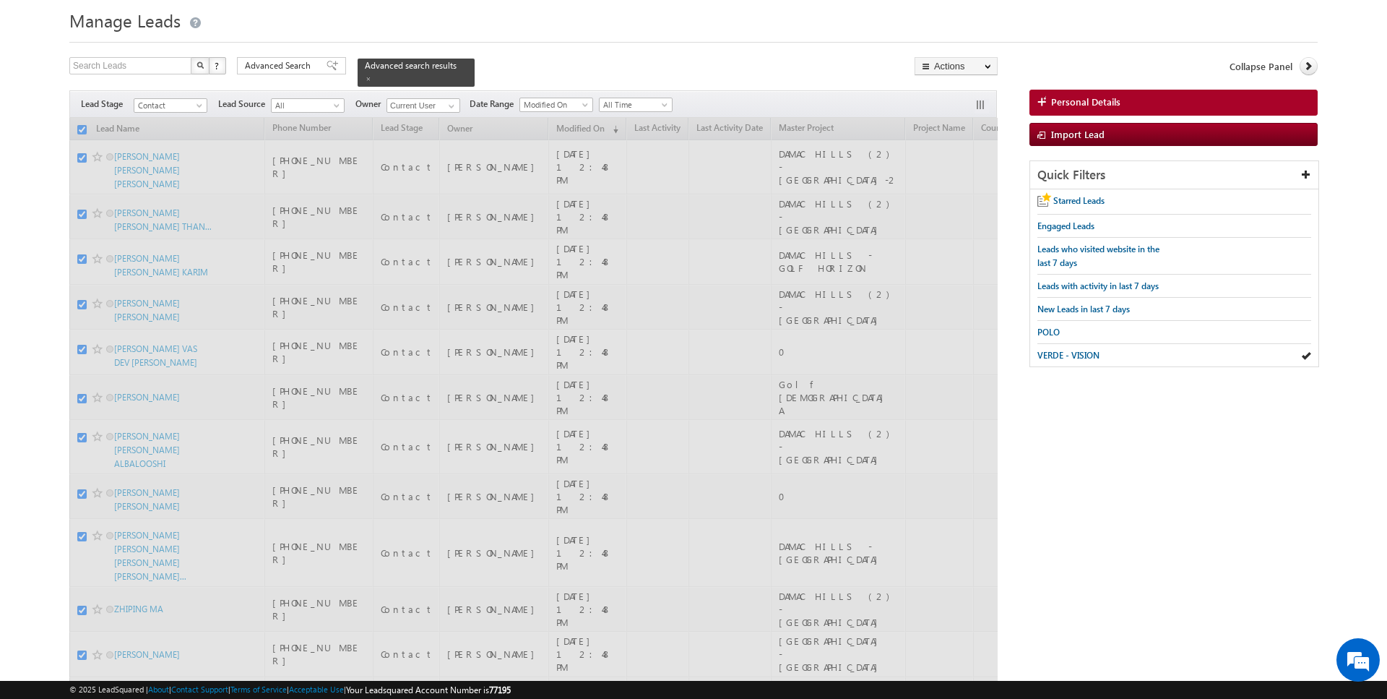
checkbox input "false"
